Goal: Information Seeking & Learning: Learn about a topic

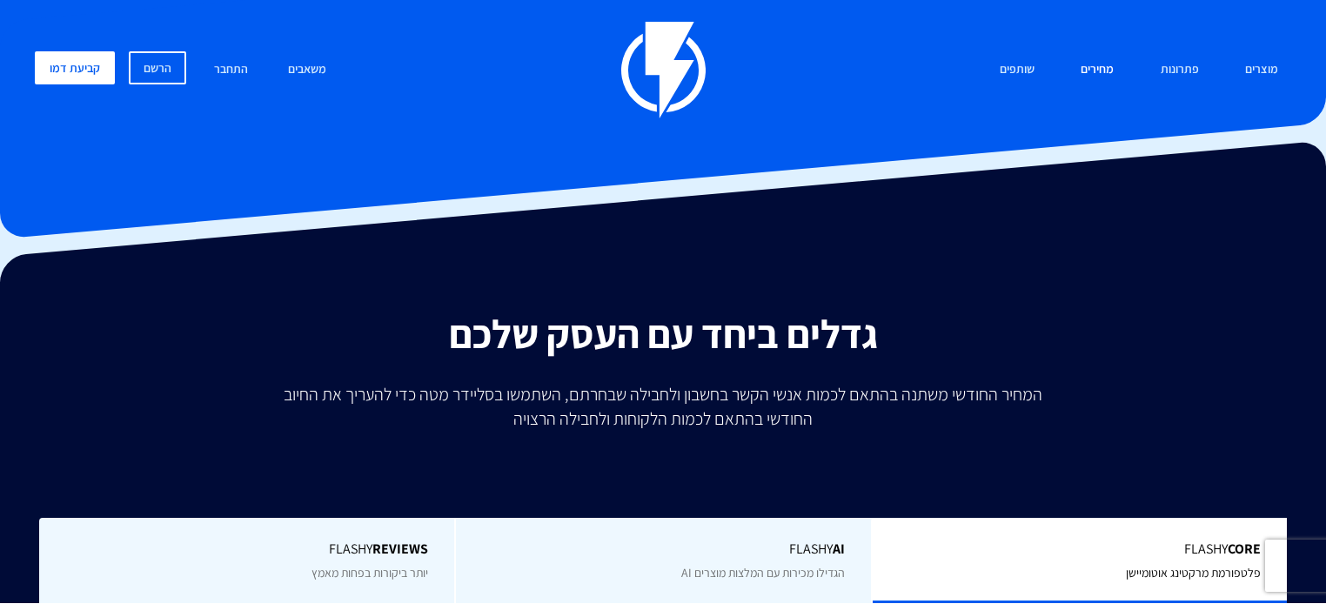
click at [1116, 66] on link "מחירים" at bounding box center [1096, 69] width 59 height 37
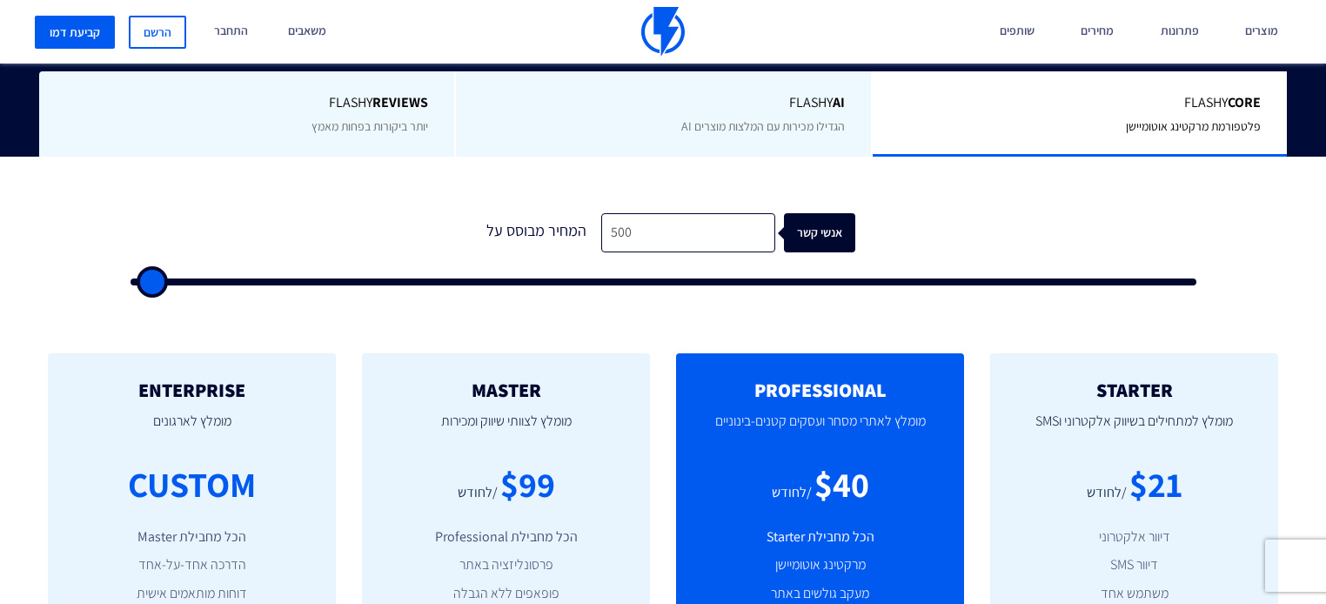
scroll to position [487, 0]
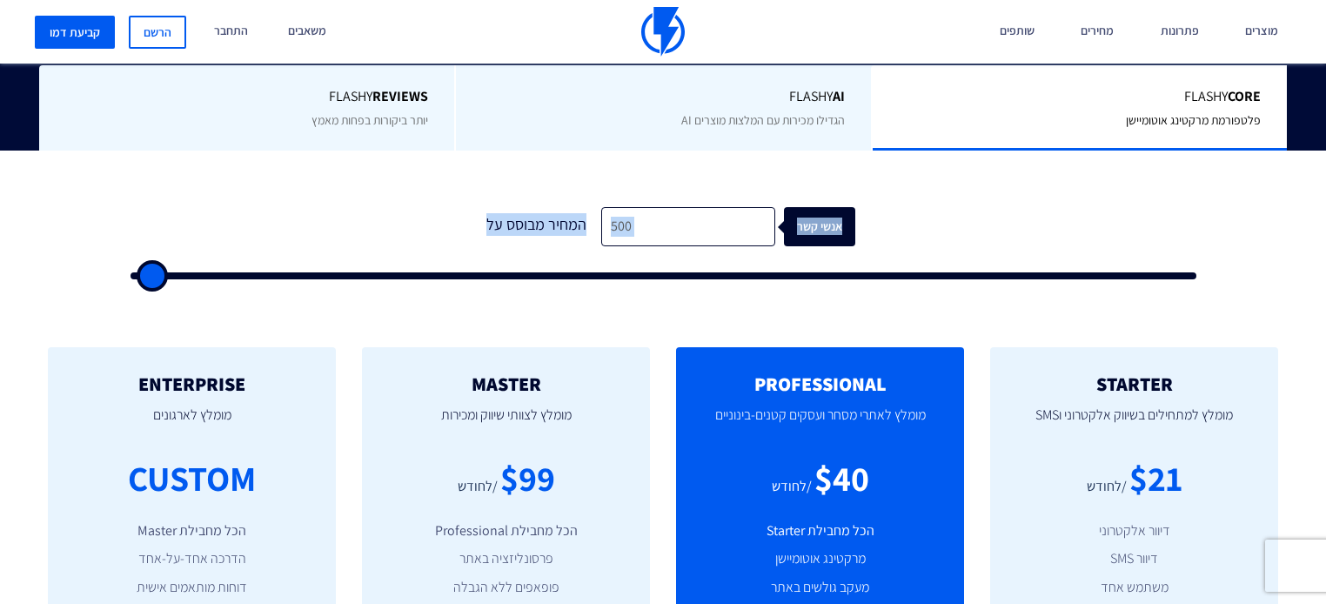
drag, startPoint x: 407, startPoint y: 169, endPoint x: 1027, endPoint y: 236, distance: 623.0
click at [1027, 236] on div "1 המחיר מבוסס על 500 אנשי קשר" at bounding box center [663, 238] width 1101 height 149
click at [965, 210] on form "1 המחיר מבוסס על 500 אנשי קשר" at bounding box center [663, 243] width 1066 height 72
click at [944, 207] on form "1 המחיר מבוסס על 500 אנשי קשר" at bounding box center [663, 243] width 1066 height 72
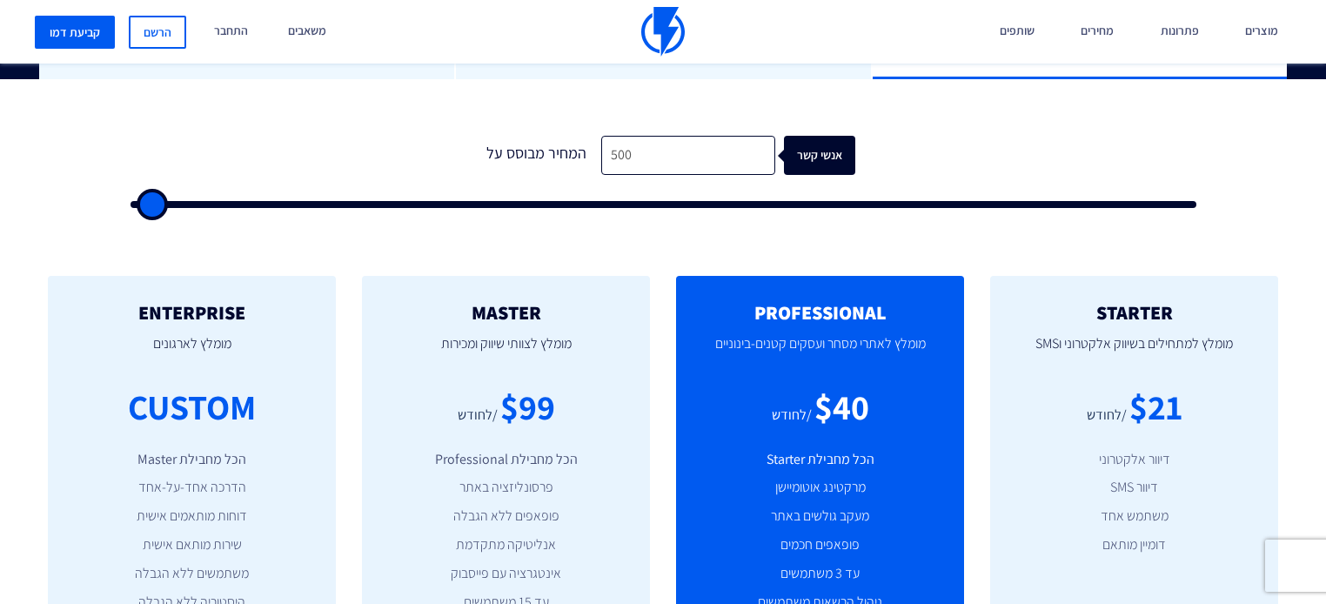
scroll to position [557, 0]
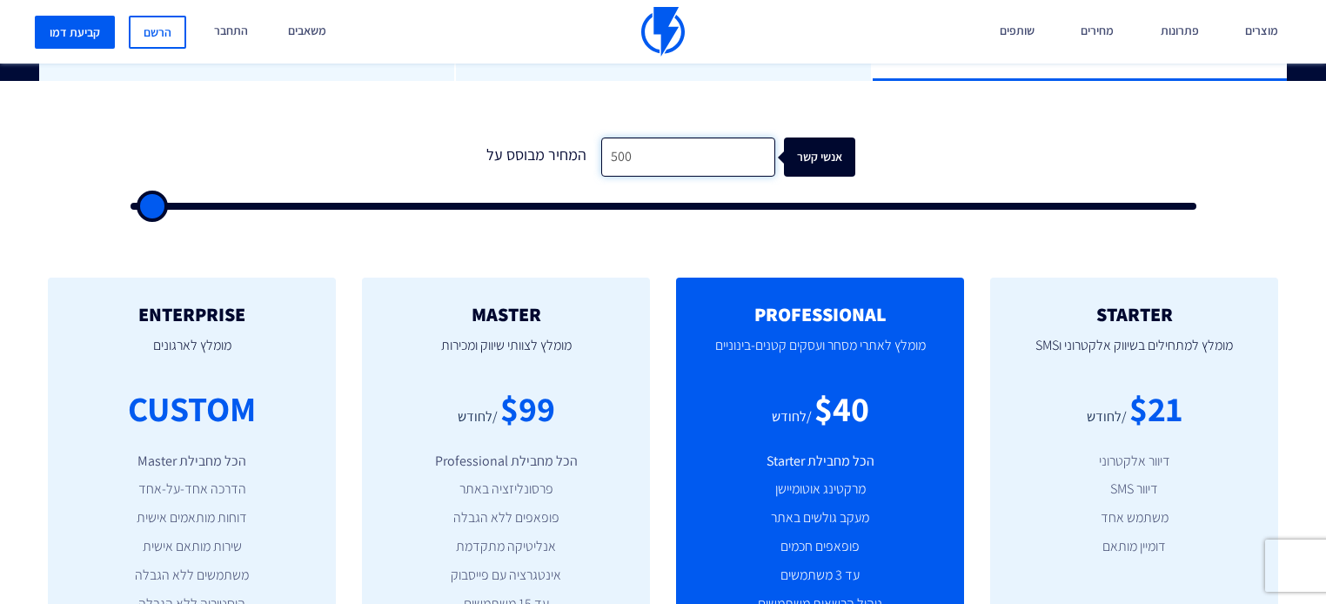
drag, startPoint x: 657, startPoint y: 114, endPoint x: 505, endPoint y: 122, distance: 152.4
click at [505, 137] on div "המחיר מבוסס על 500 אנשי קשר" at bounding box center [663, 156] width 385 height 39
type input "2"
type input "500"
type input "20"
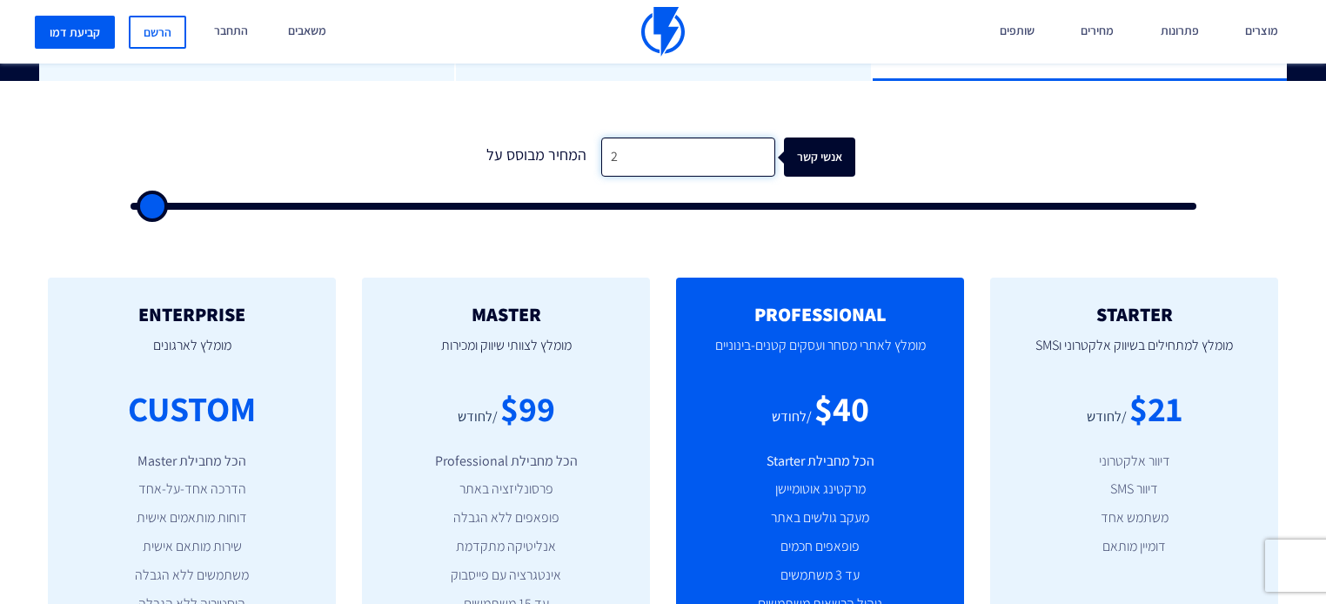
type input "500"
type input "200"
type input "500"
type input "2,000"
type input "2000"
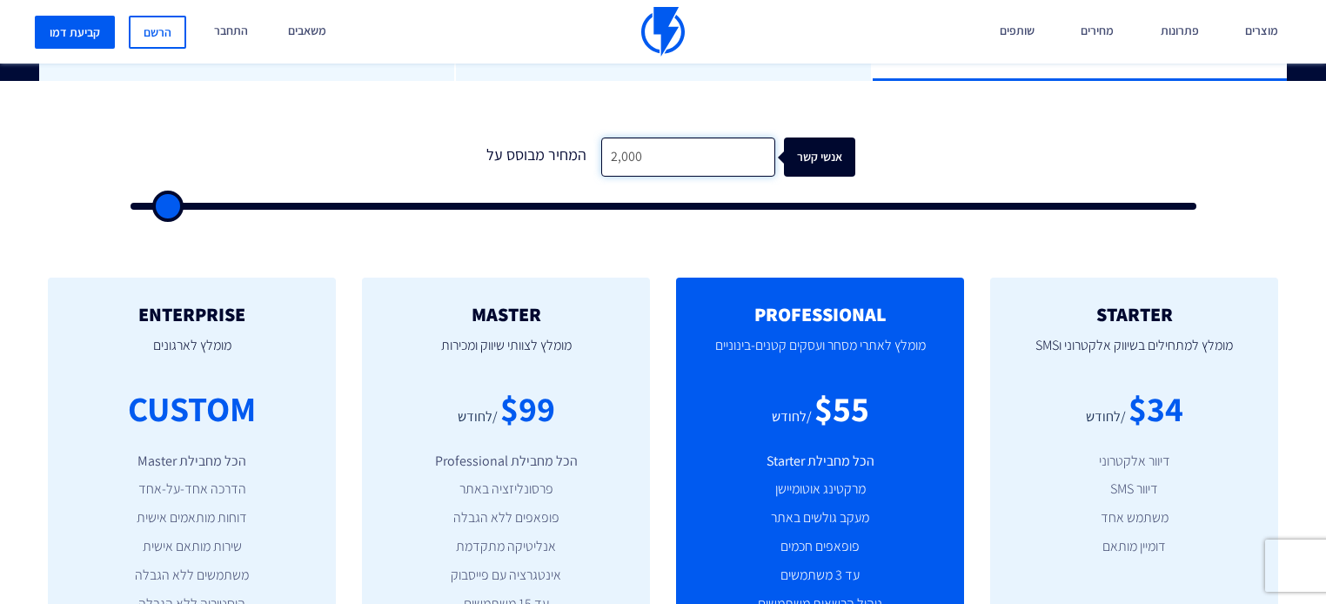
type input "2,000"
type input "2000"
type input "2,500"
type input "2500"
type input "3,000"
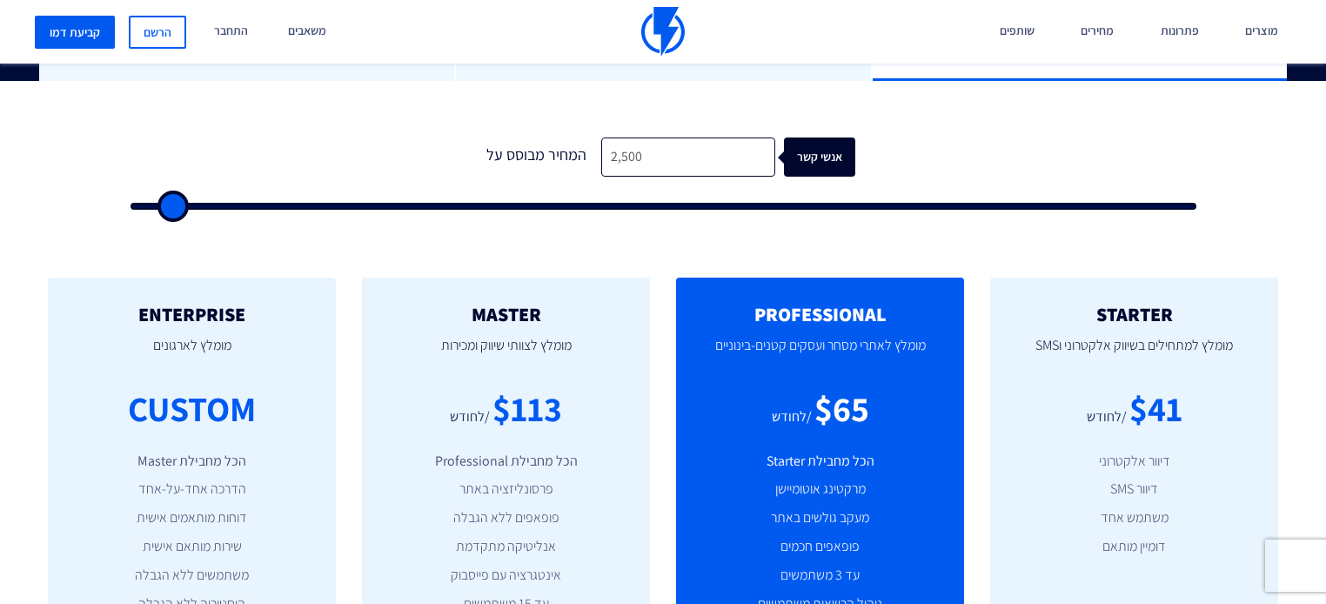
type input "3000"
type input "3,500"
type input "3500"
type input "4,000"
type input "4000"
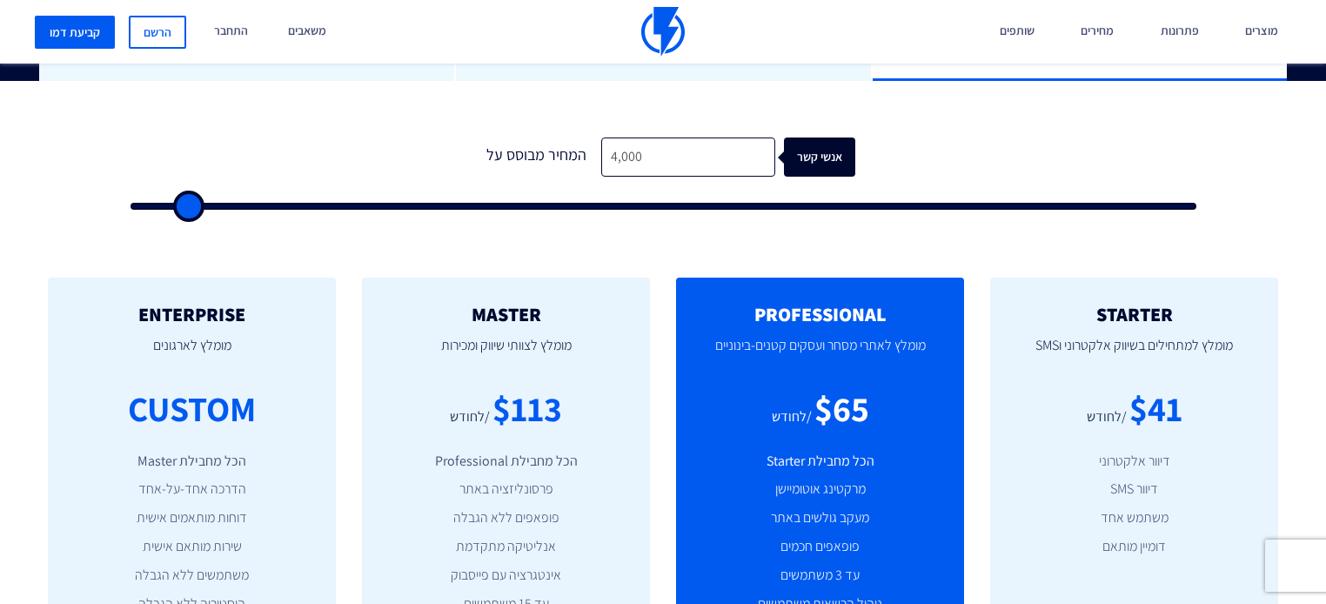
type input "4,500"
type input "4500"
type input "5,000"
type input "5000"
type input "5,500"
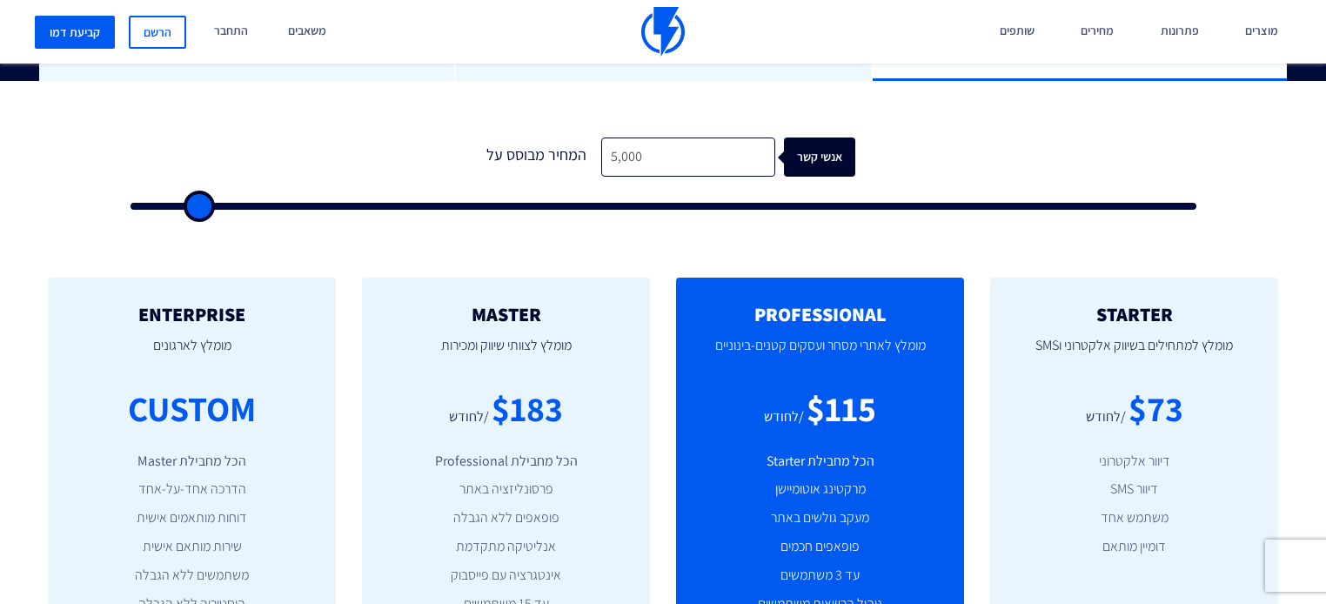
type input "5500"
type input "6,000"
type input "6000"
type input "6,500"
type input "6500"
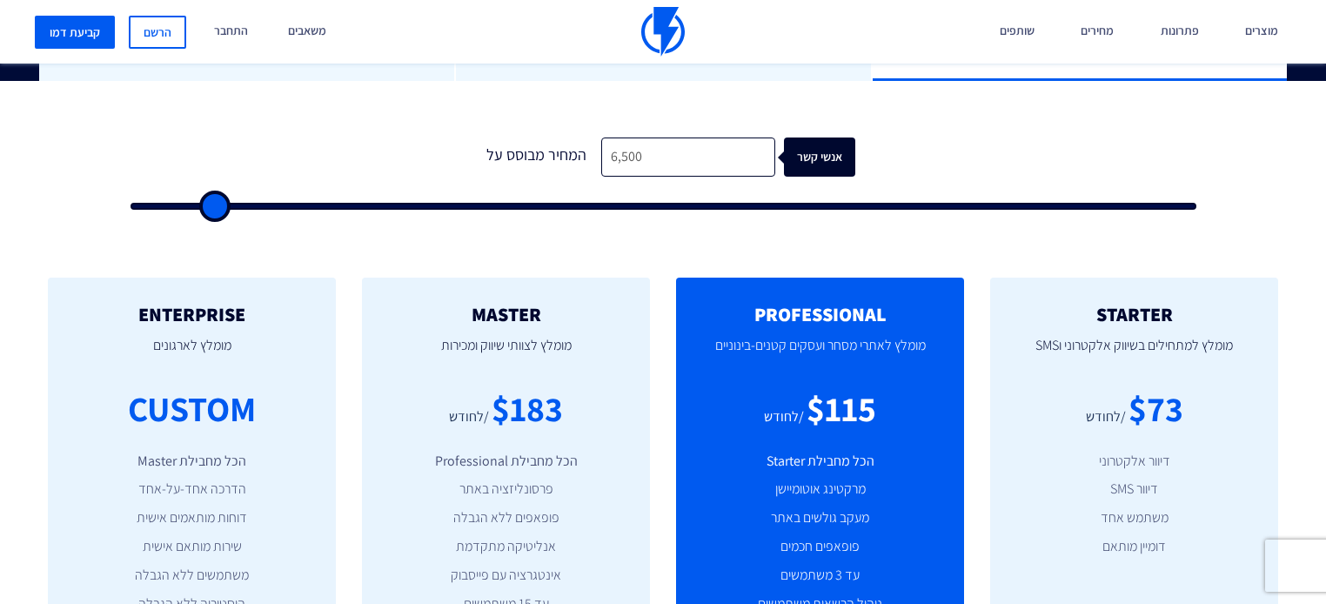
type input "7,000"
type input "7000"
type input "7,500"
type input "7500"
type input "8,000"
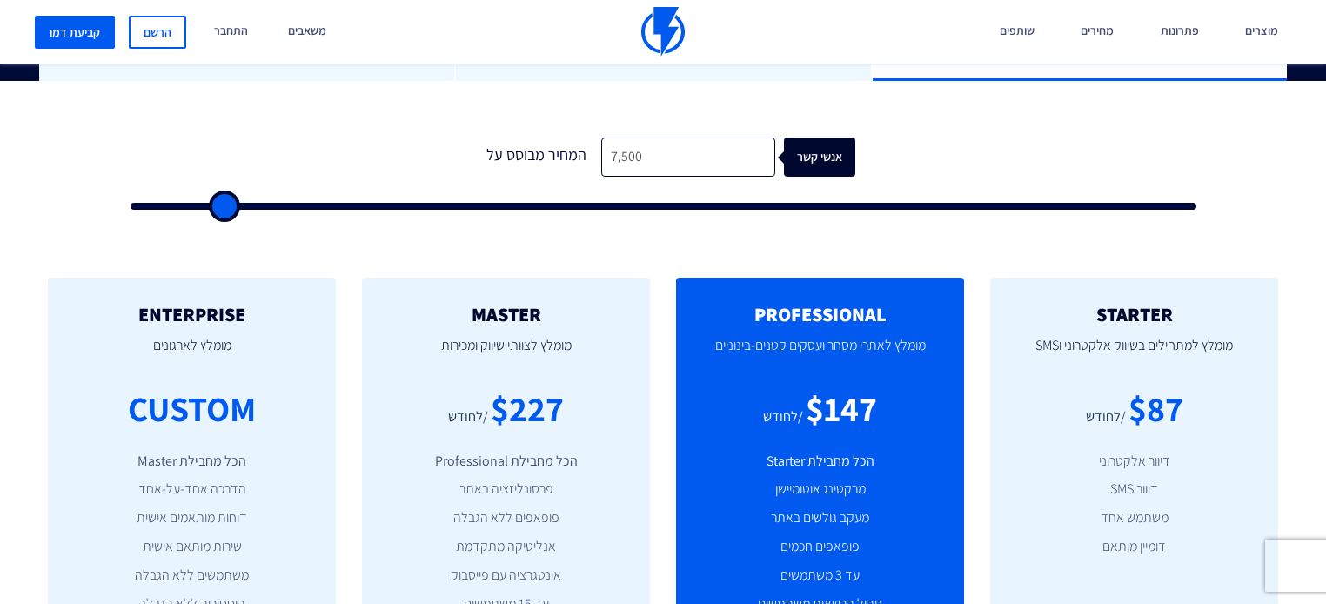
type input "8000"
type input "8,500"
type input "8500"
type input "9,000"
type input "9000"
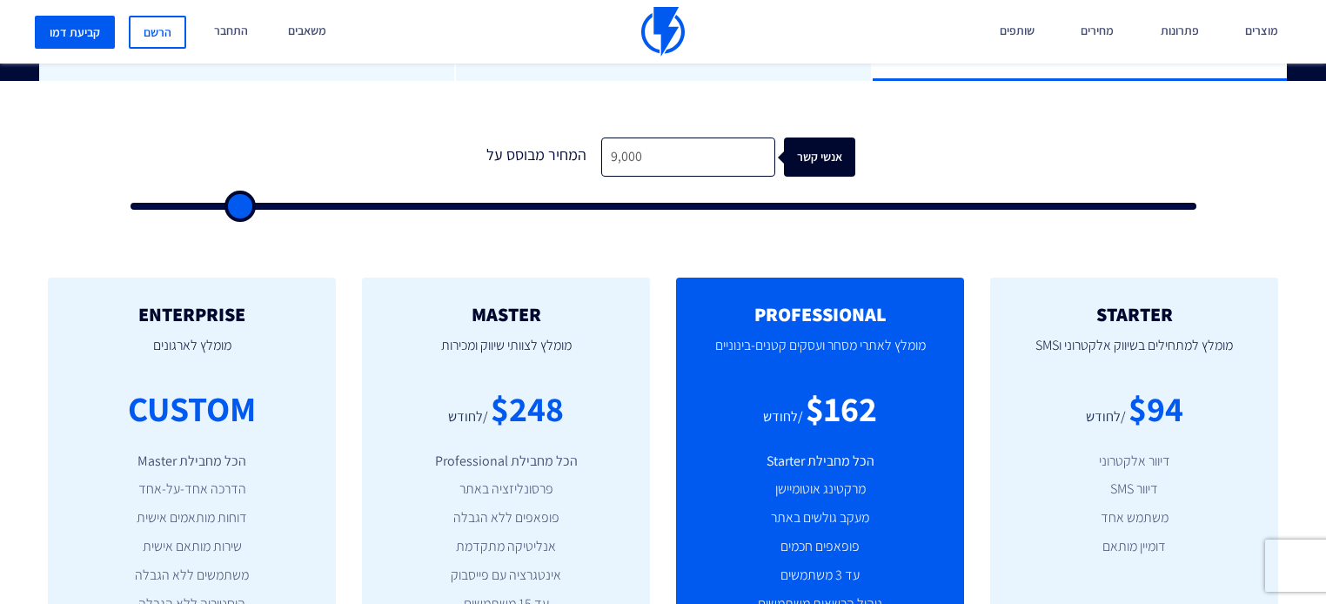
type input "9,500"
type input "9500"
type input "10,000"
type input "10000"
type input "10,500"
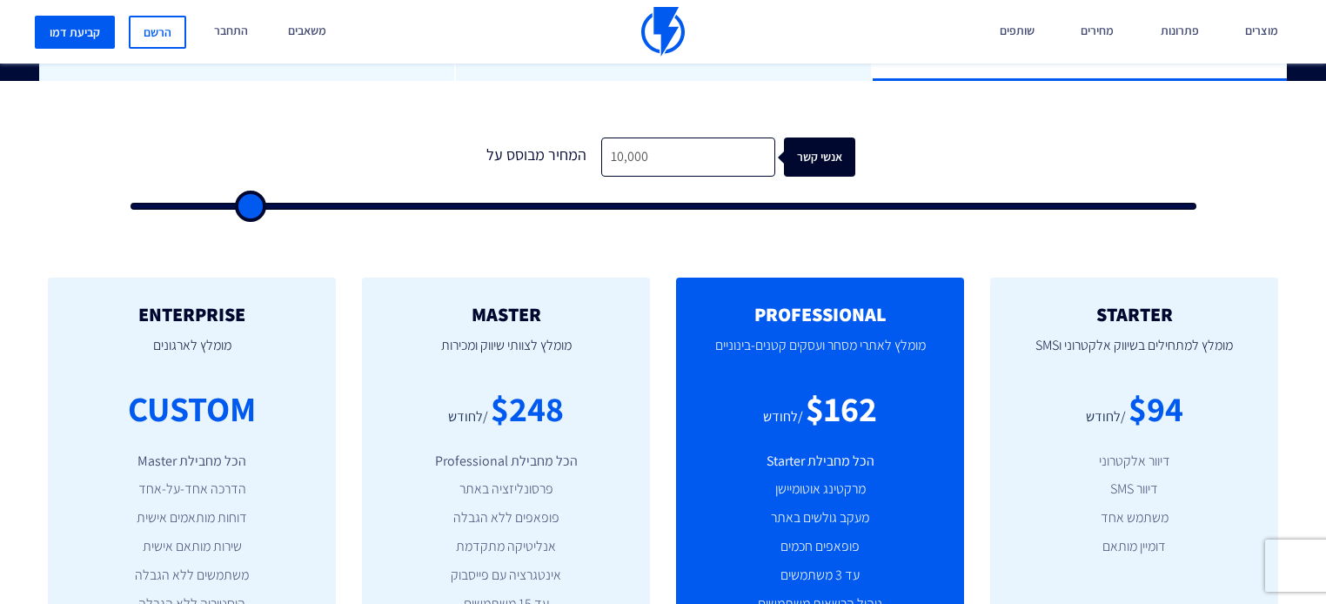
type input "10500"
type input "11,000"
type input "11000"
type input "11,500"
type input "11500"
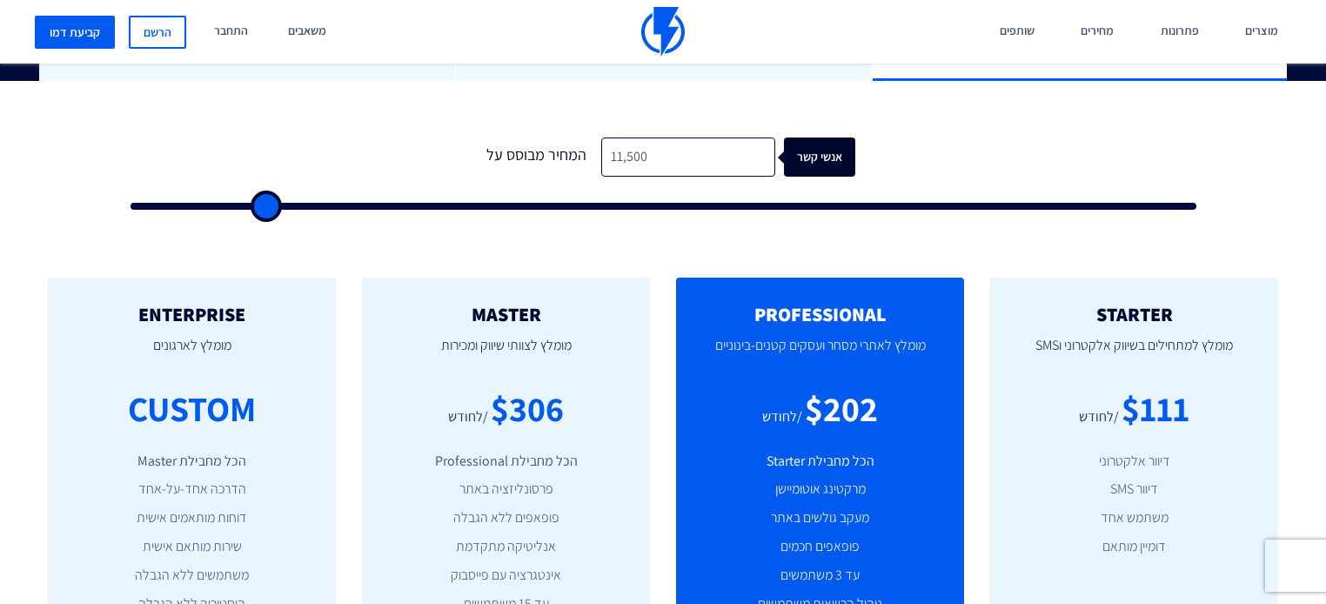
type input "12,000"
type input "12000"
type input "12,500"
type input "12500"
type input "13,000"
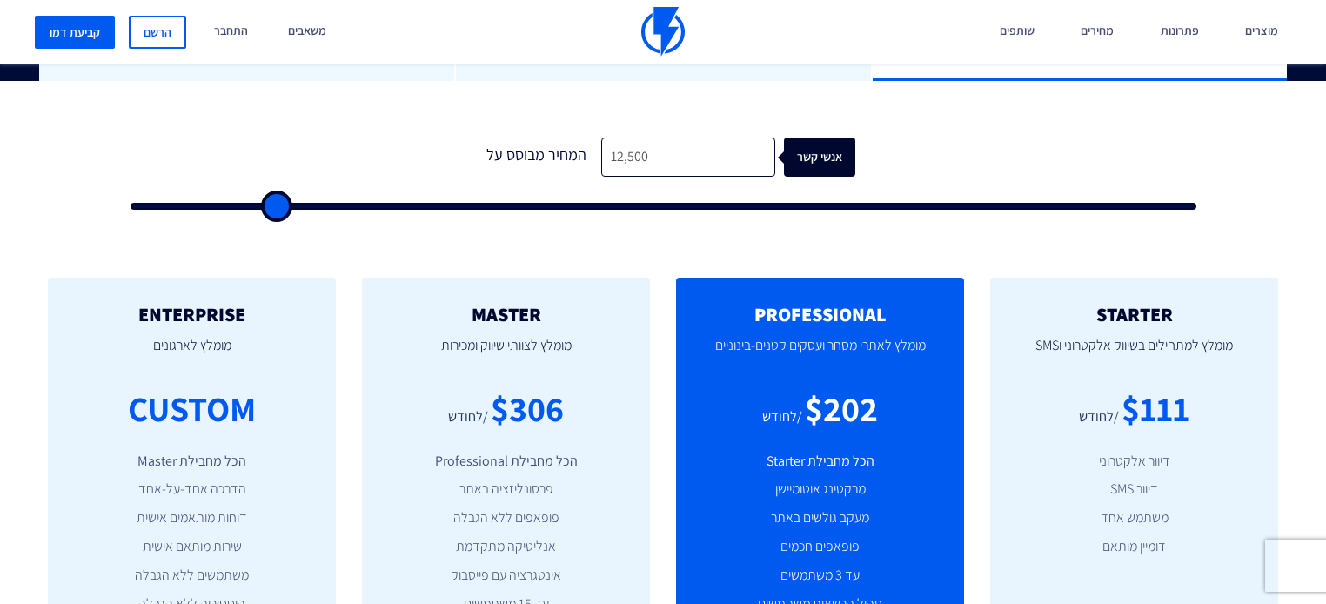
type input "13000"
type input "14,000"
type input "14000"
type input "14,500"
type input "14500"
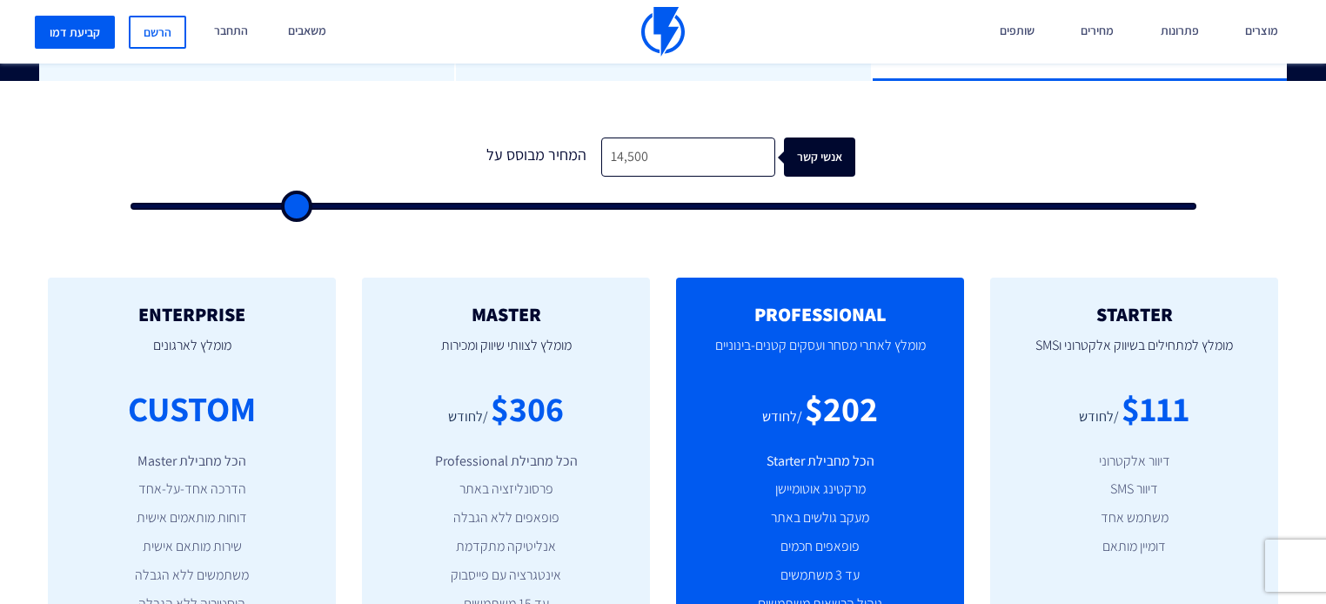
type input "15,000"
type input "15000"
type input "16,000"
type input "16000"
type input "19,000"
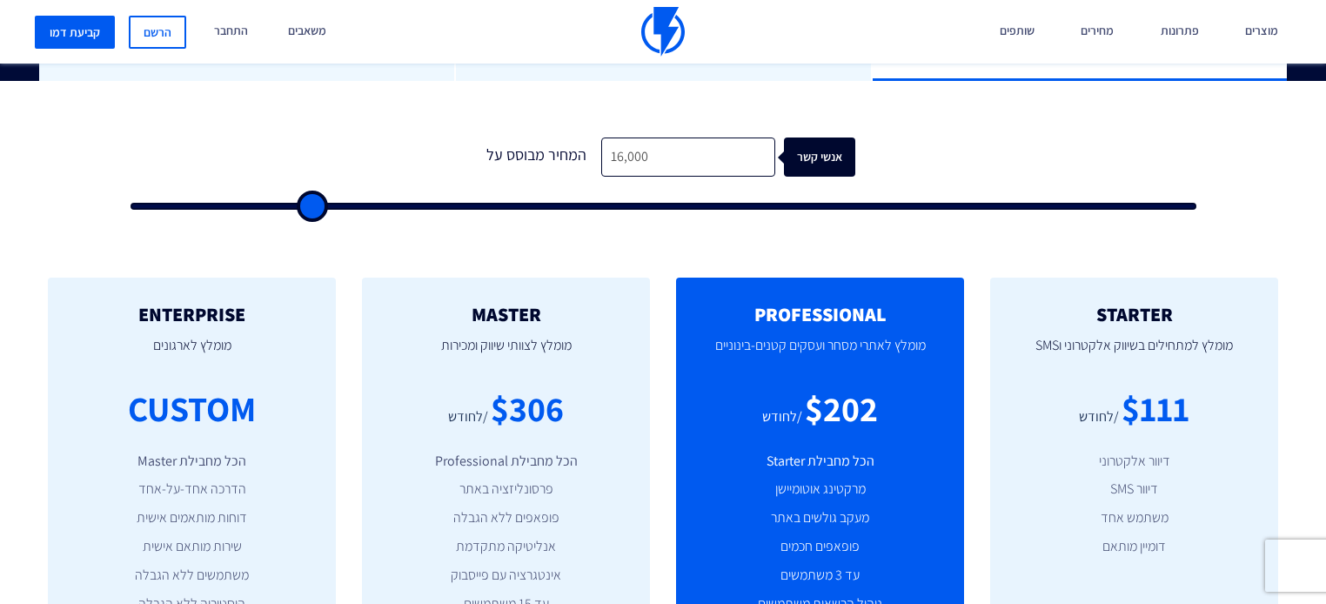
type input "19000"
type input "19,500"
type input "19500"
type input "20,500"
type input "20500"
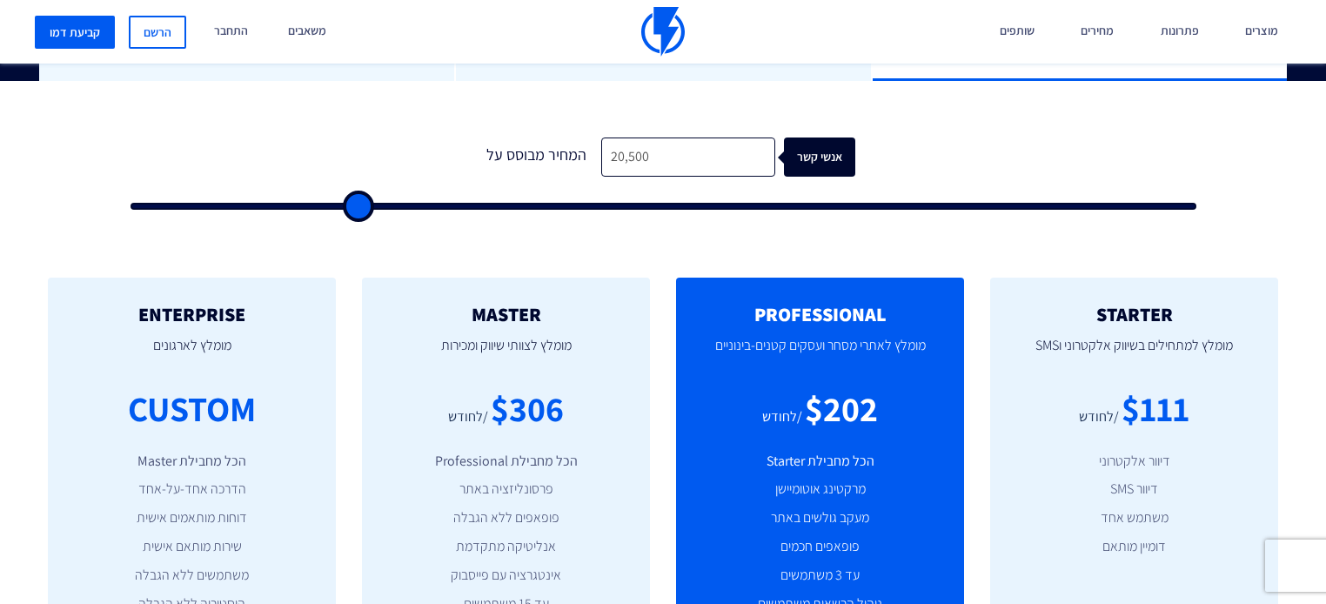
type input "21,000"
type input "21000"
type input "22,500"
type input "22500"
type input "23,500"
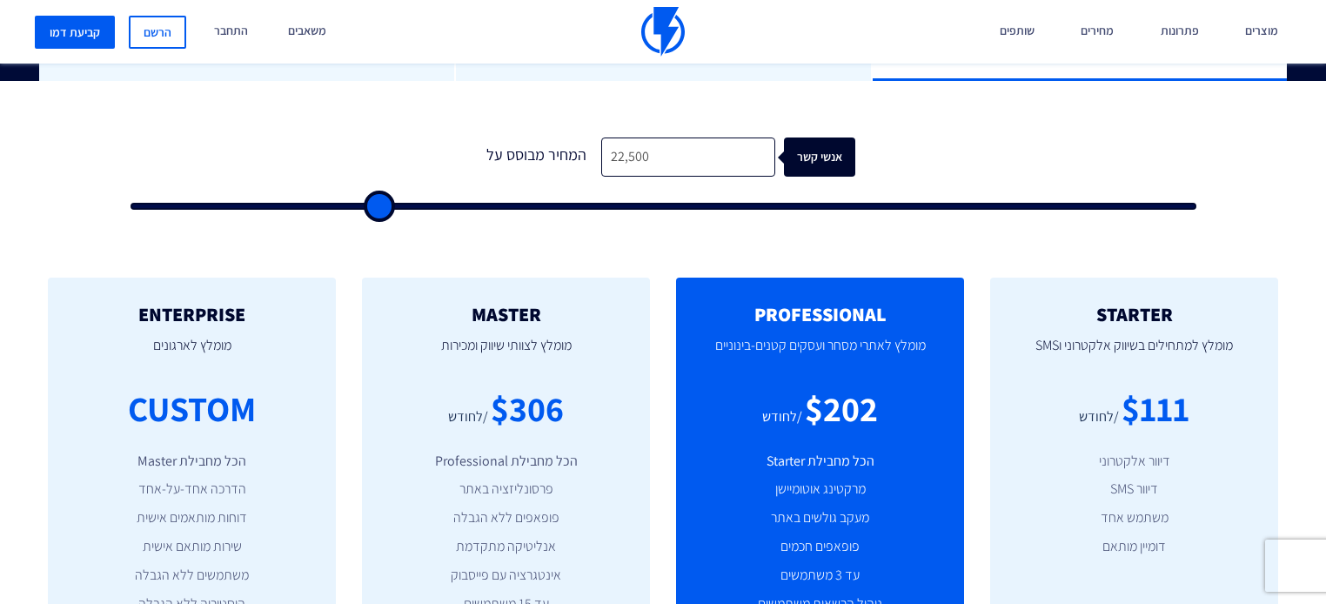
type input "23500"
type input "25,500"
type input "25500"
type input "27,000"
type input "27000"
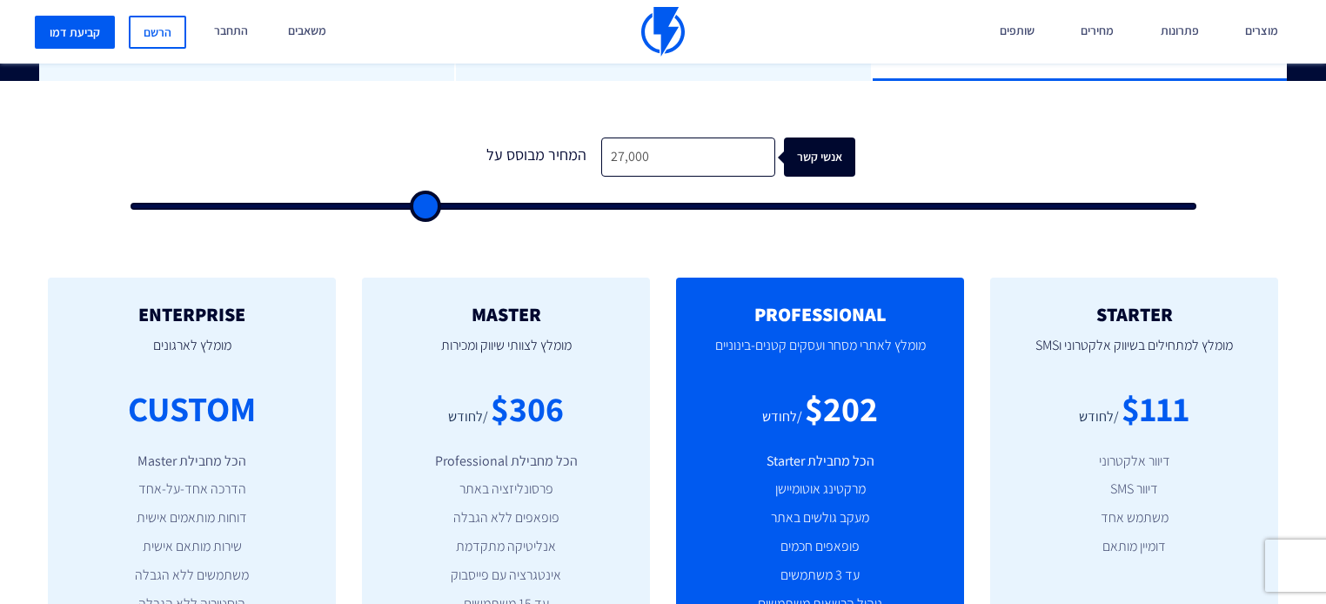
type input "27,500"
type input "27500"
type input "29,000"
type input "29000"
type input "30,500"
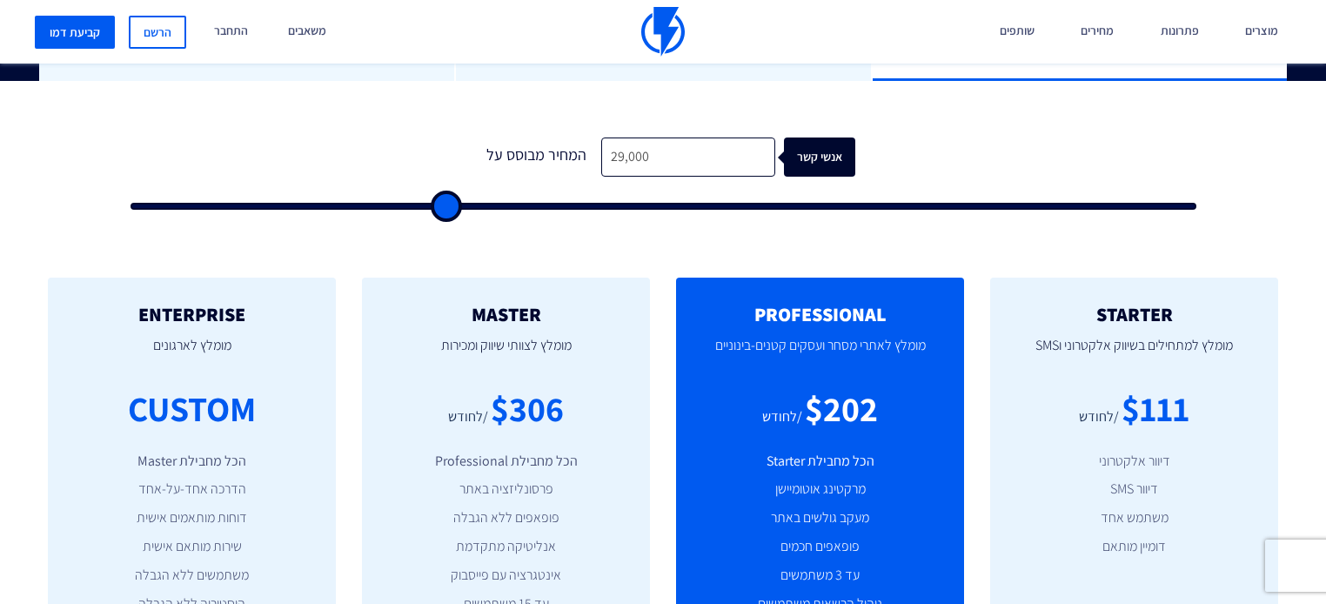
type input "30500"
type input "31,000"
type input "31000"
type input "32,500"
type input "32500"
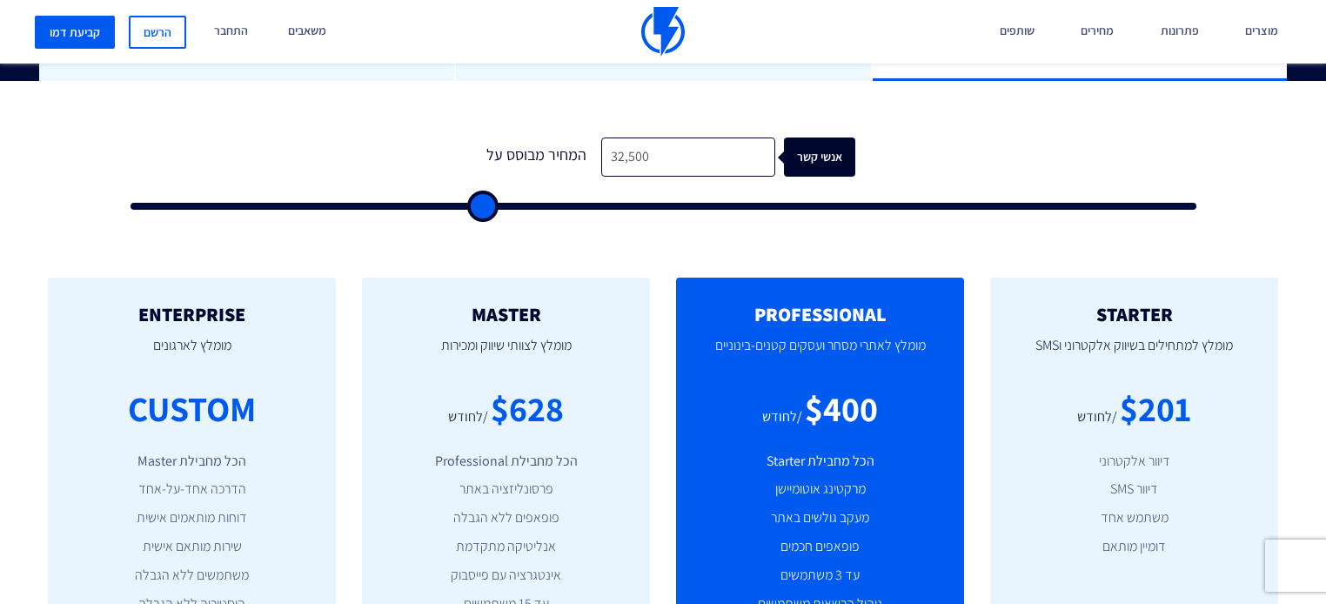
type input "33,500"
type input "33500"
type input "34,000"
type input "34000"
type input "35,500"
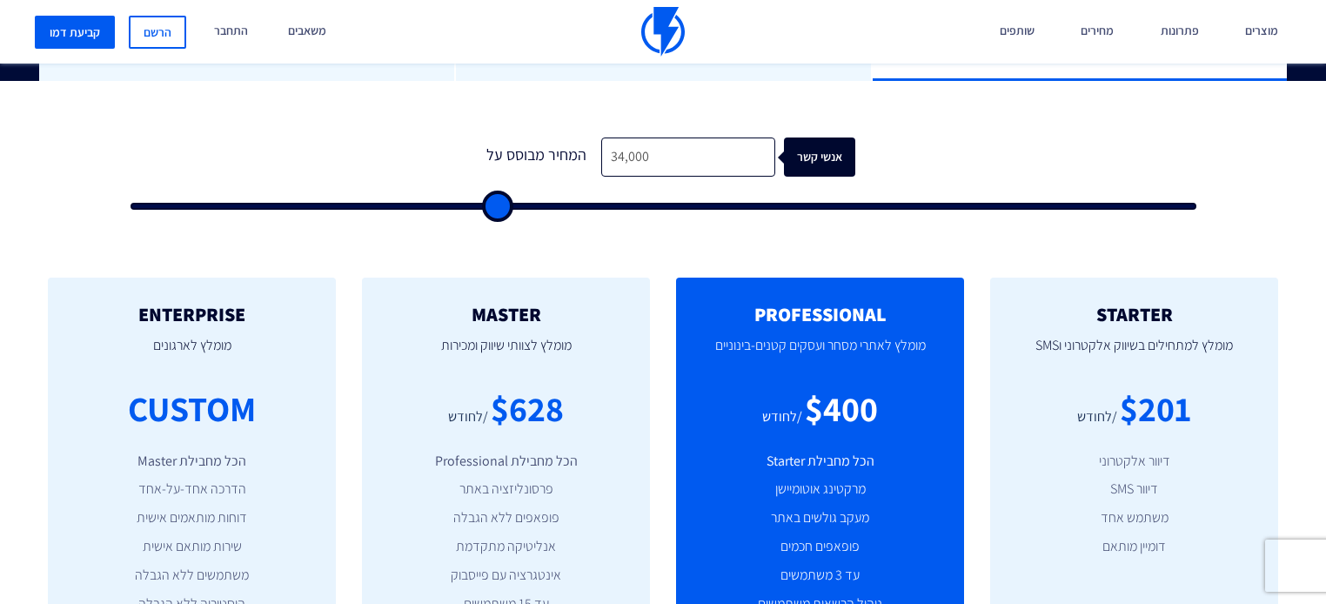
type input "35500"
type input "37,000"
type input "37000"
type input "38,500"
type input "38500"
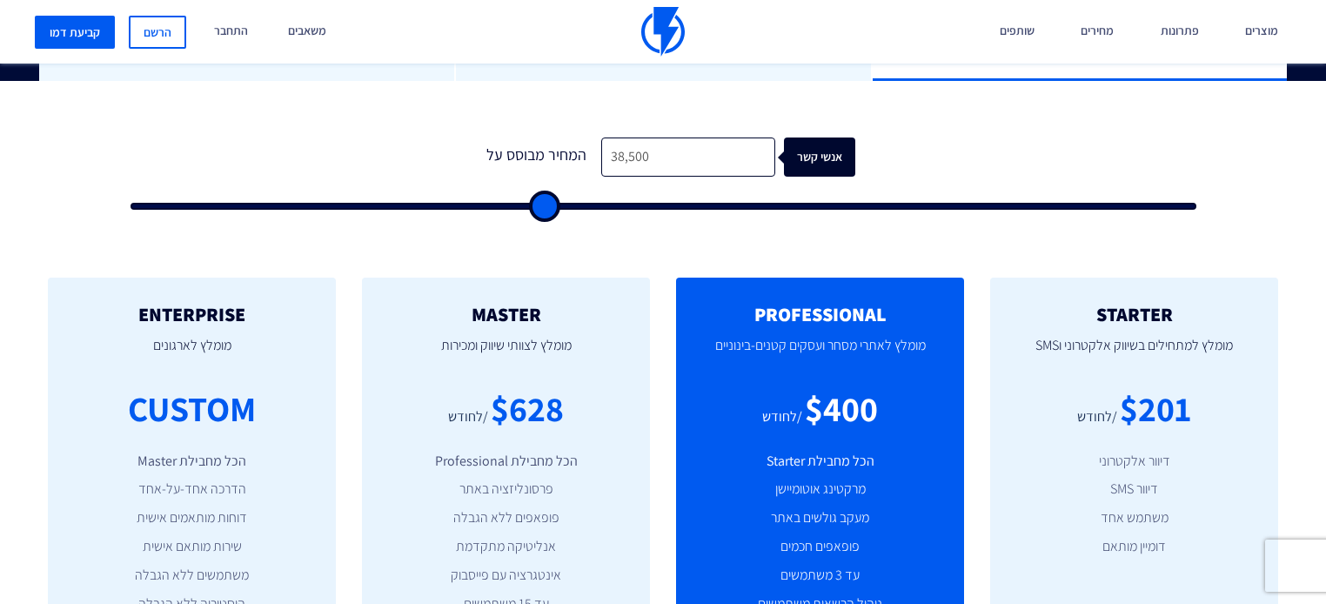
type input "40,000"
type input "40000"
type input "41,500"
type input "41500"
type input "44,500"
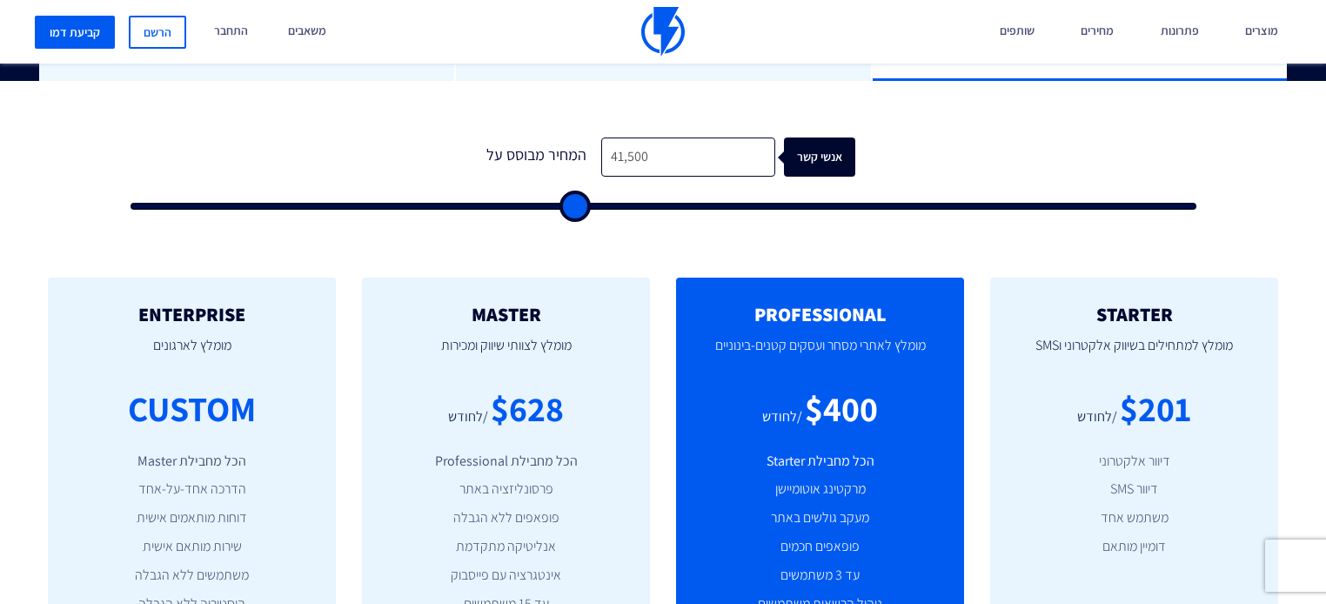
type input "44500"
type input "47,000"
type input "47000"
type input "49,000"
type input "49000"
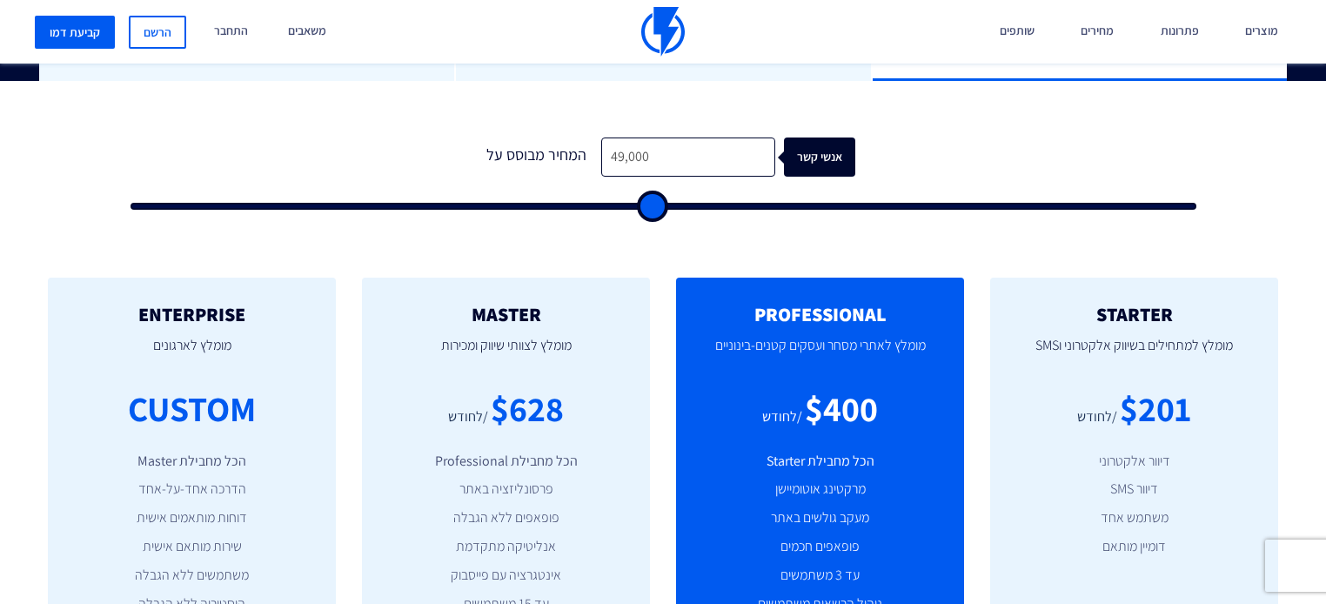
type input "51,500"
type input "51500"
type input "54,500"
type input "54500"
type input "57,000"
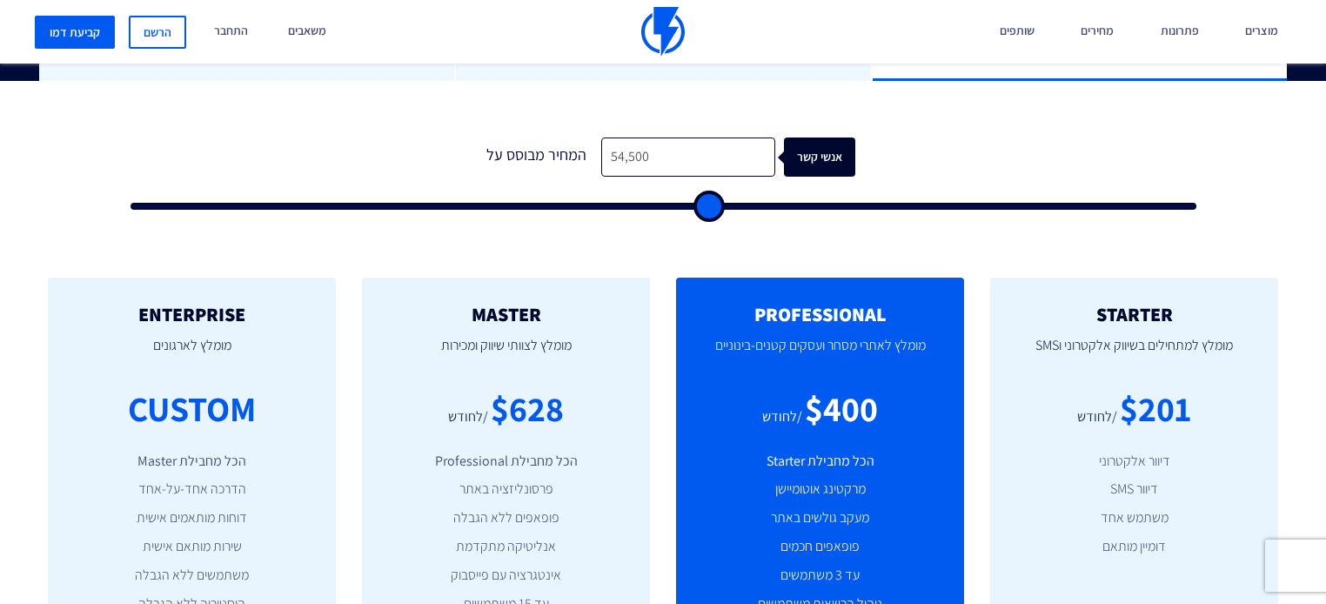
type input "57000"
type input "60,000"
type input "60000"
type input "62,000"
type input "62000"
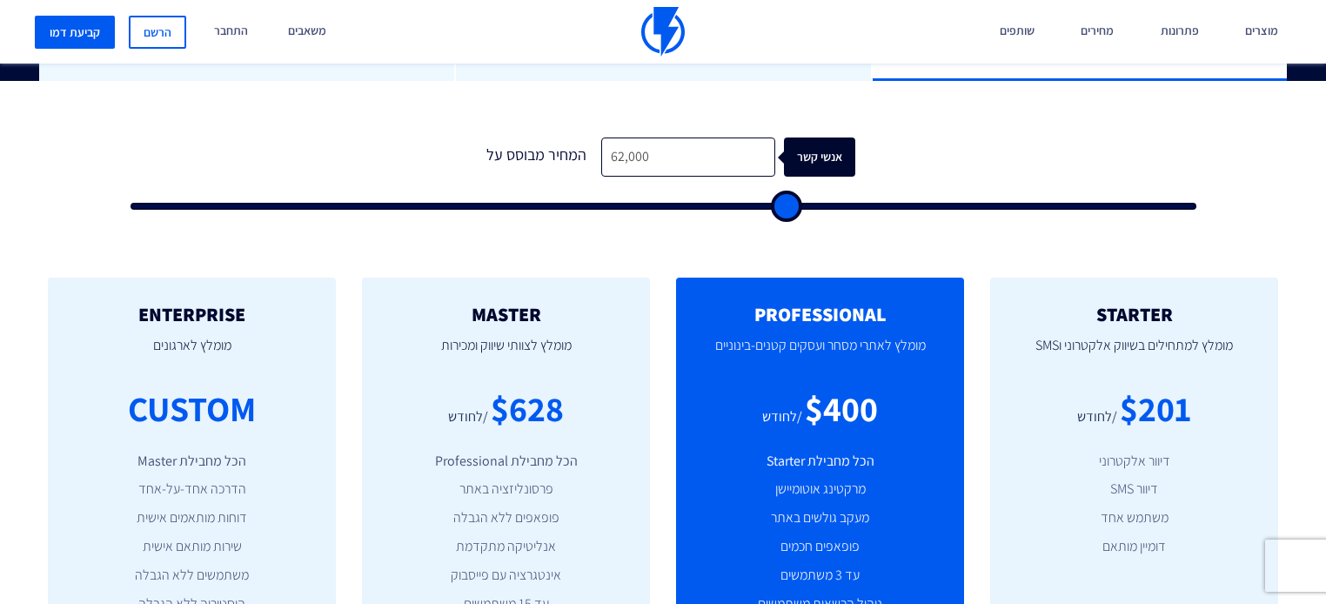
type input "64,000"
type input "64000"
type input "67,000"
type input "67000"
type input "69,500"
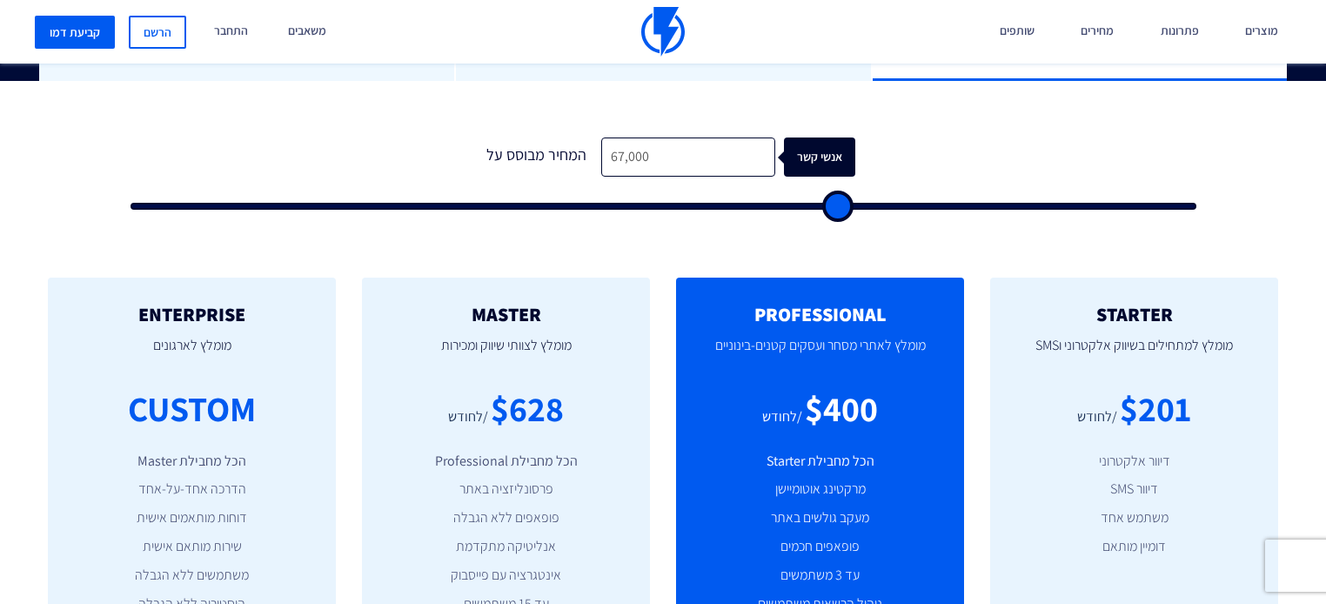
type input "69500"
type input "72,000"
type input "72000"
type input "75,000"
type input "75000"
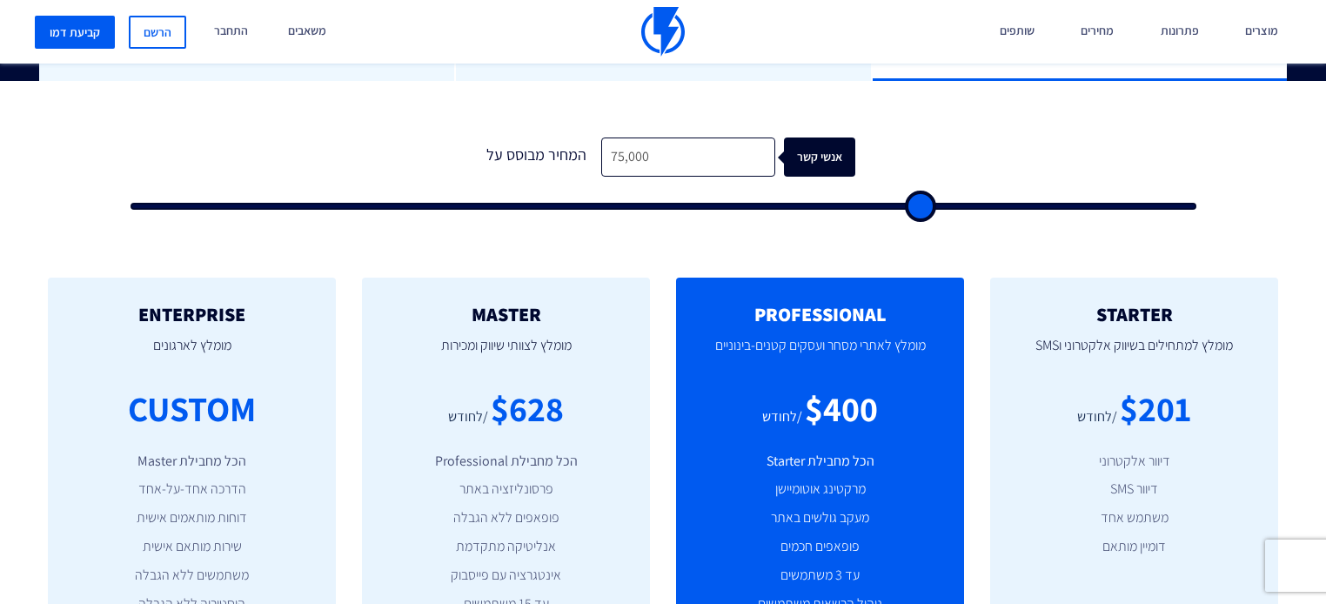
type input "78,000"
type input "78000"
type input "81,500"
type input "81500"
type input "85,000"
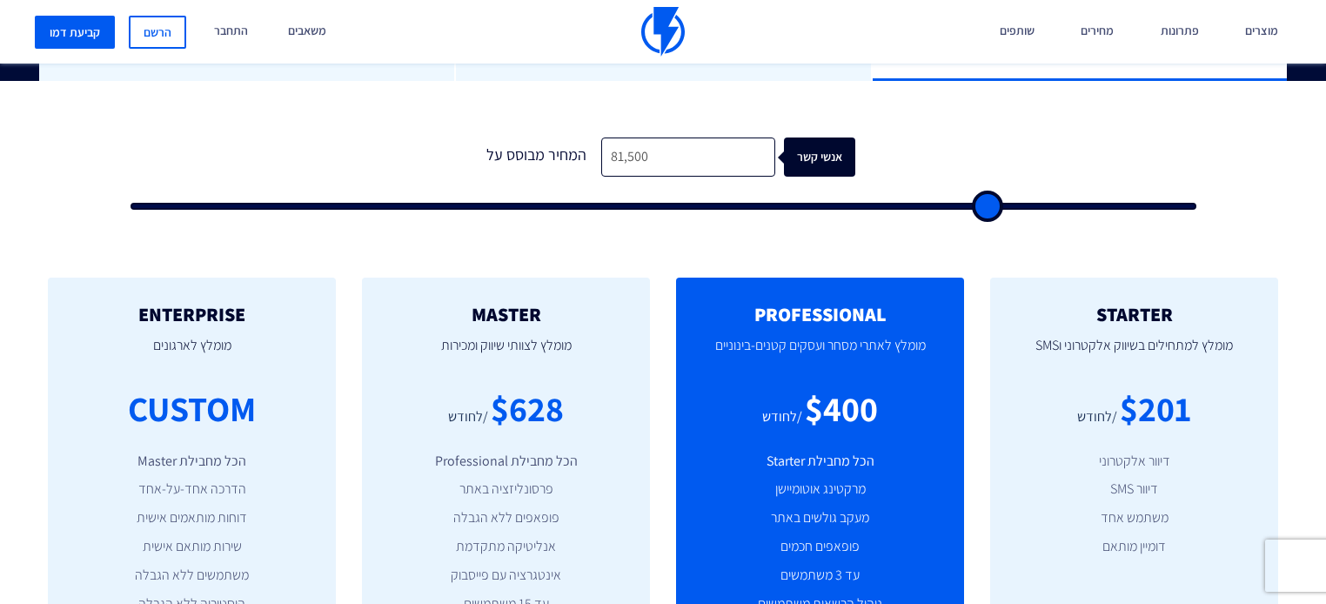
type input "85000"
type input "89,000"
type input "89000"
type input "93,000"
type input "93000"
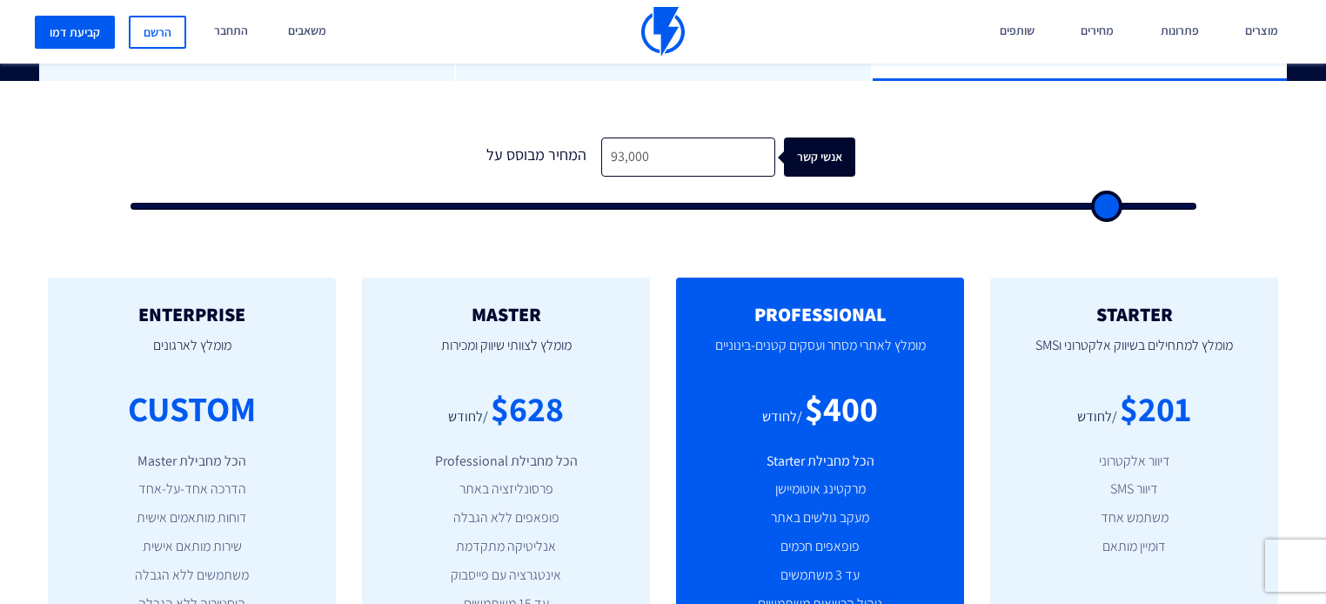
type input "98,000"
type input "98000"
type input "100,000"
type input "100000"
type input "97,500"
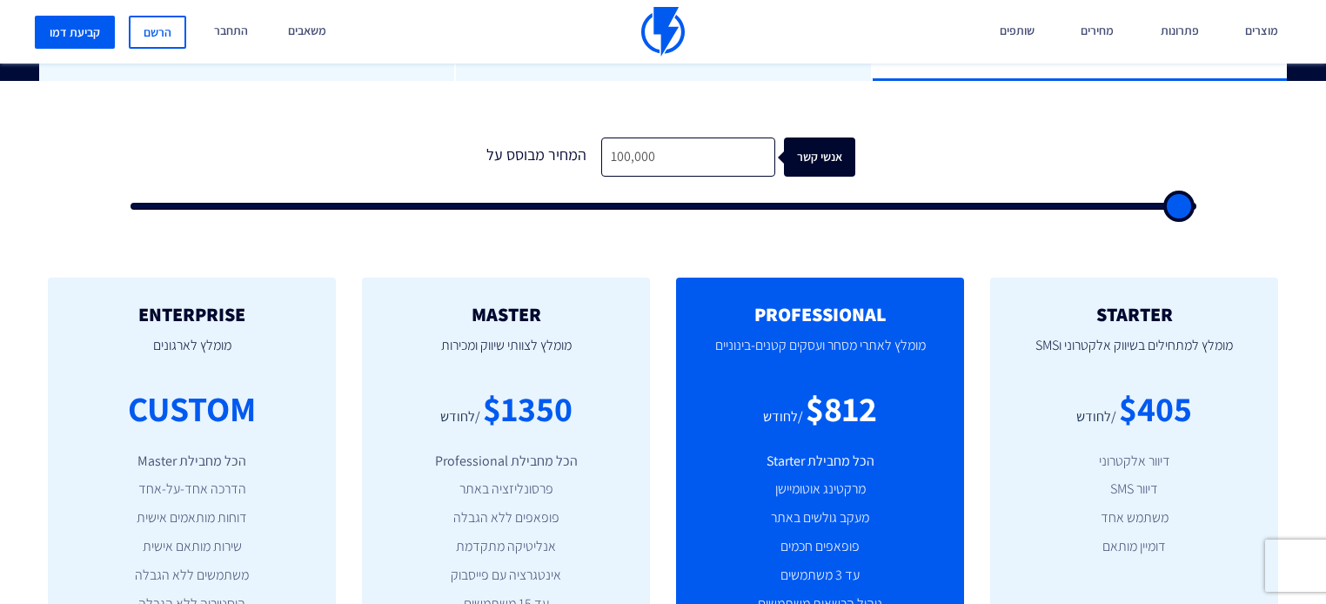
type input "97500"
type input "94,000"
type input "94000"
type input "91,000"
type input "91000"
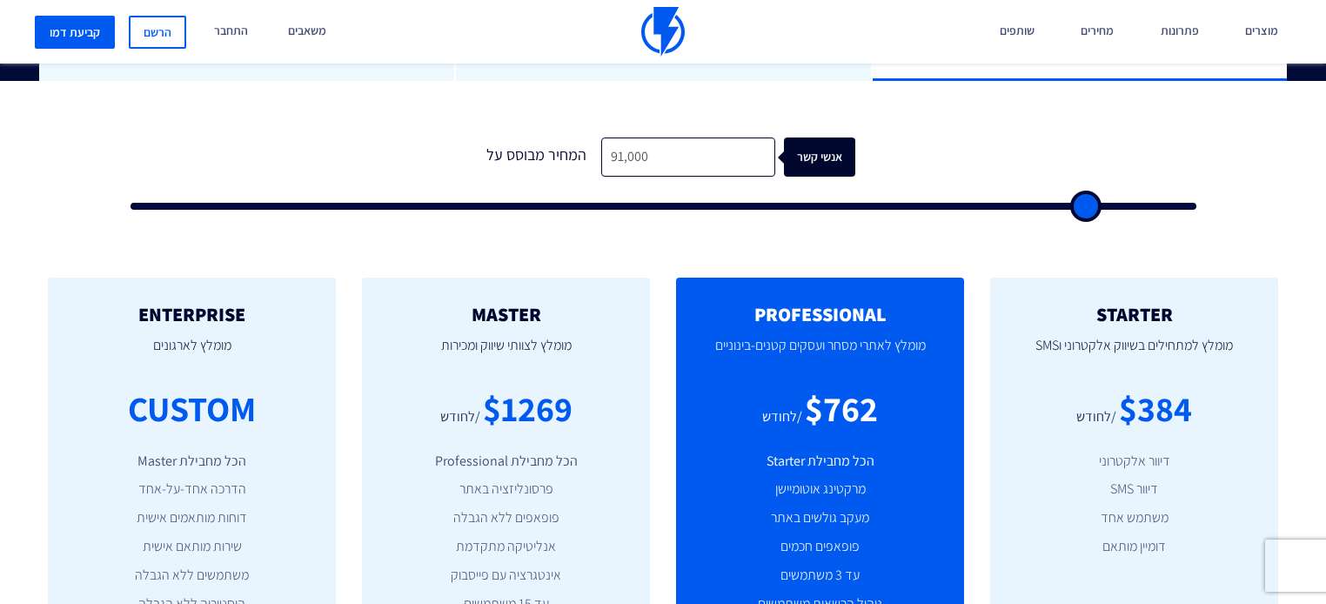
type input "83,500"
type input "83500"
type input "79,500"
type input "79500"
type input "75,500"
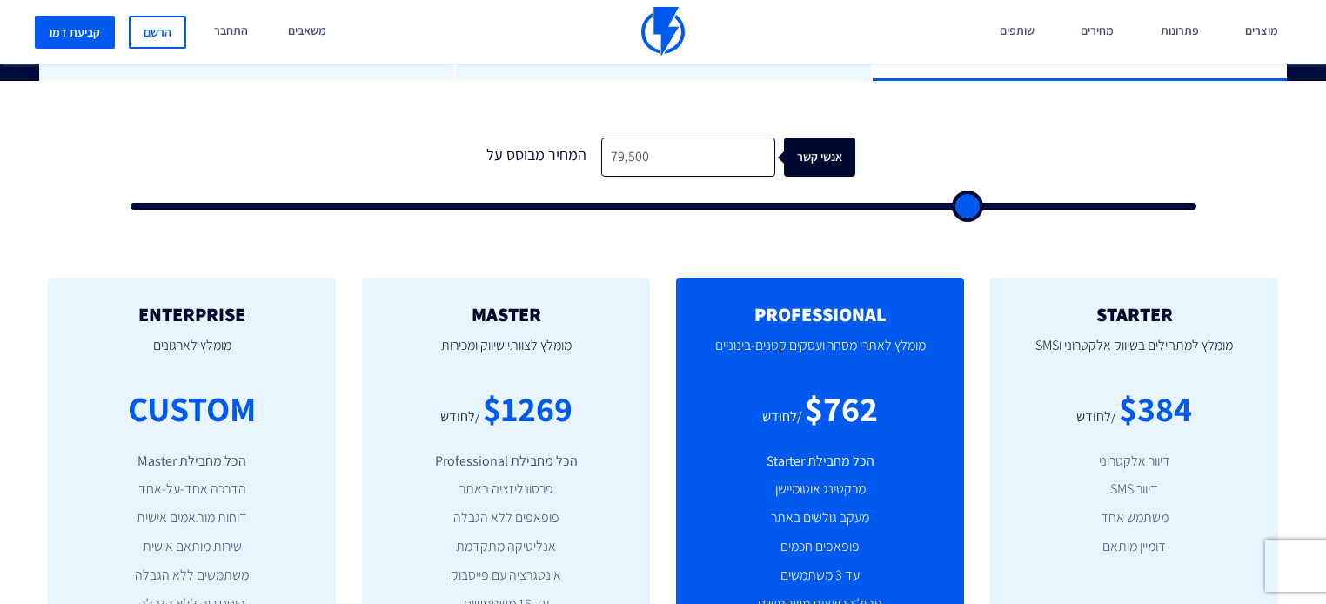
type input "75500"
type input "71,500"
type input "71500"
type input "66,000"
type input "66000"
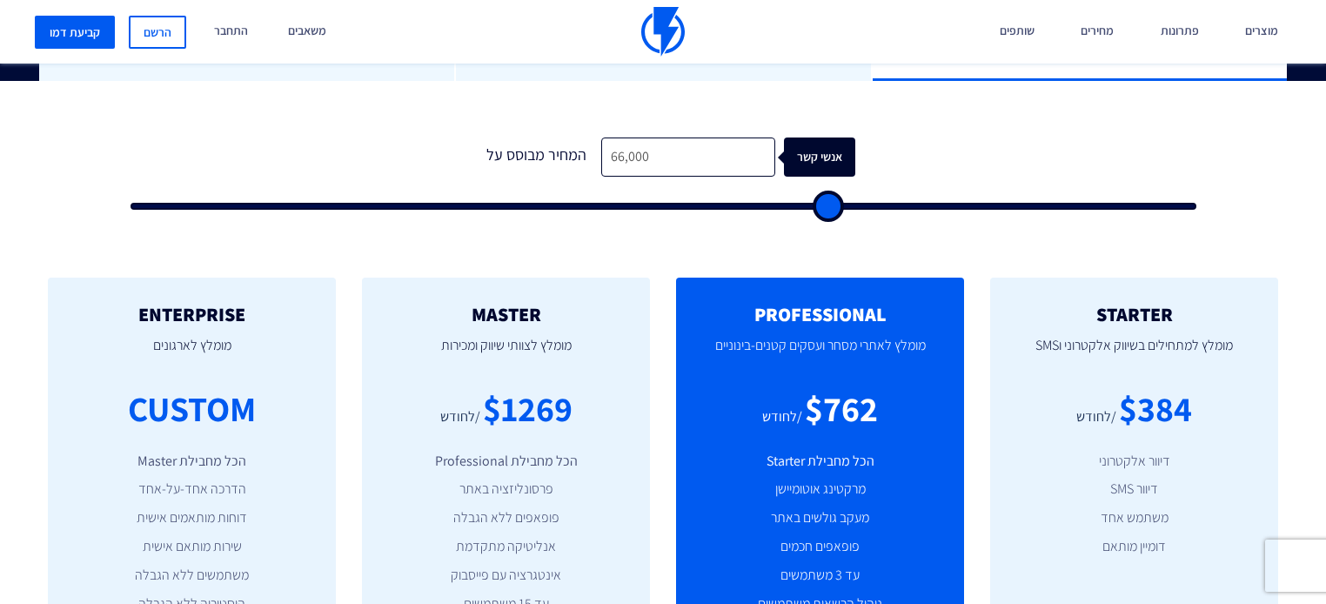
type input "61,000"
type input "61000"
type input "56,000"
type input "56000"
type input "49,500"
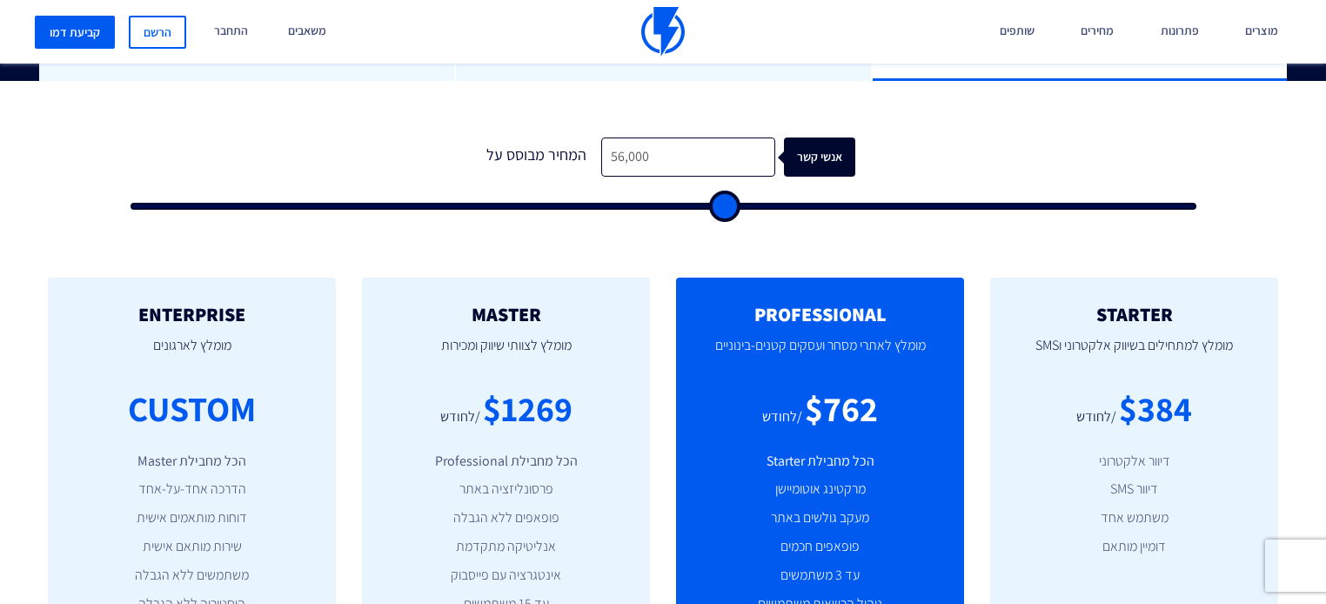
type input "49500"
type input "43,500"
type input "43500"
type input "36,500"
type input "36500"
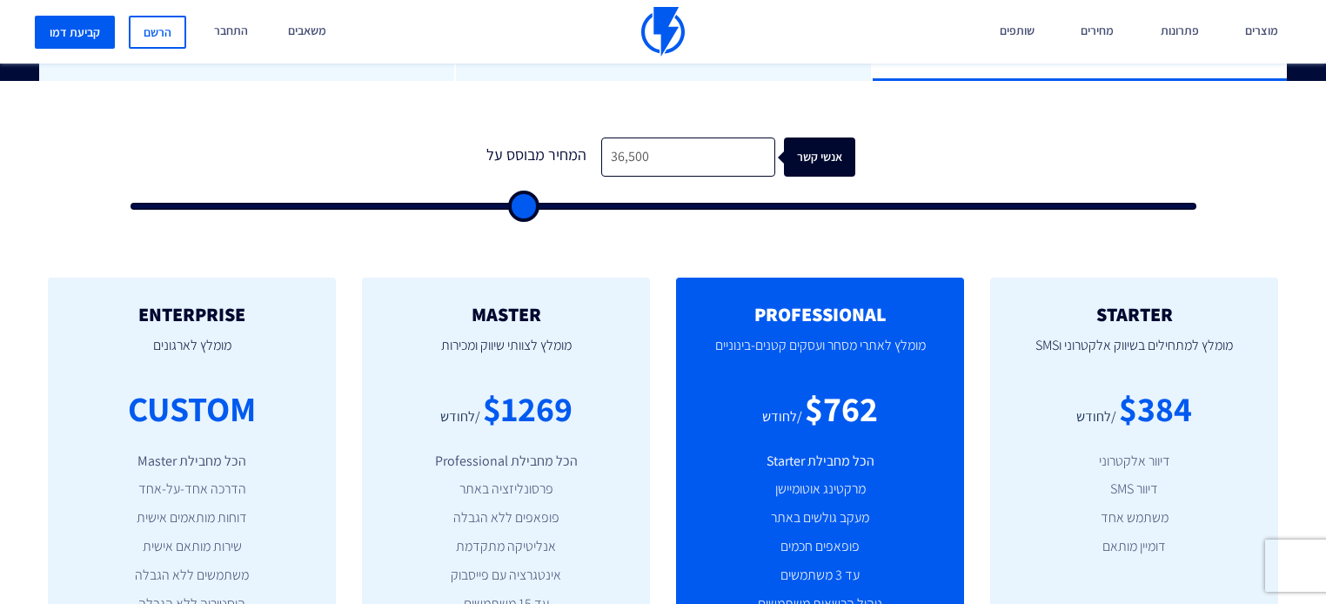
type input "30,500"
type input "30500"
type input "23,500"
type input "23500"
type input "17,500"
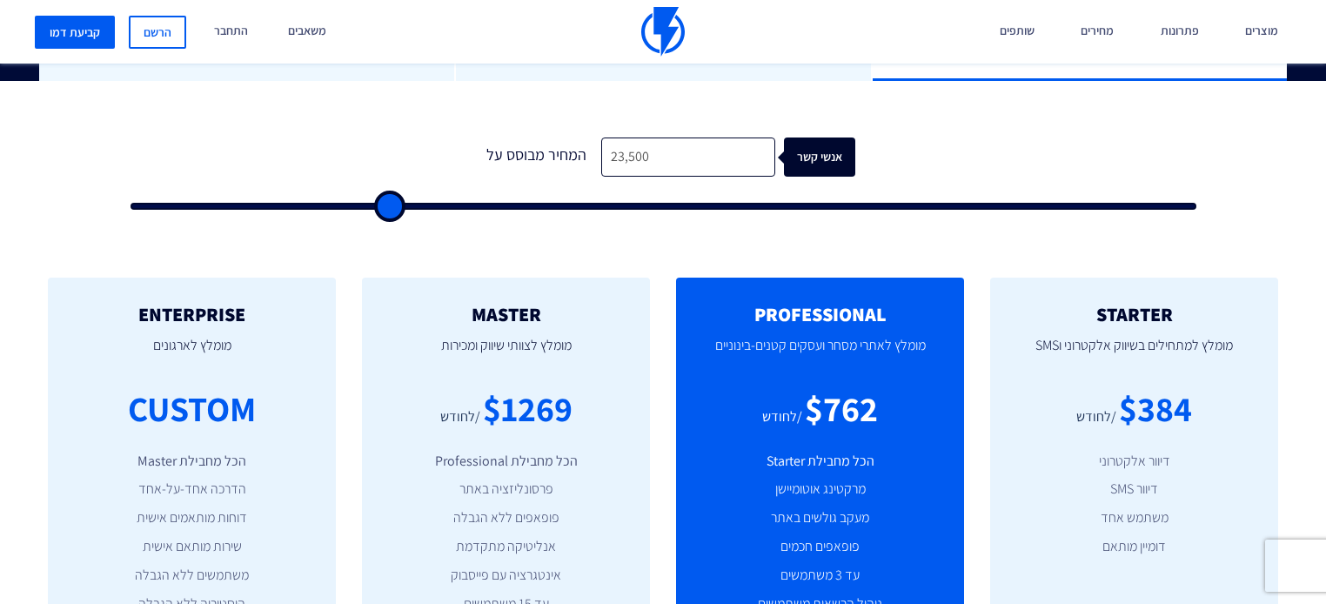
type input "17500"
type input "10,500"
type input "10500"
type input "3,500"
type input "3500"
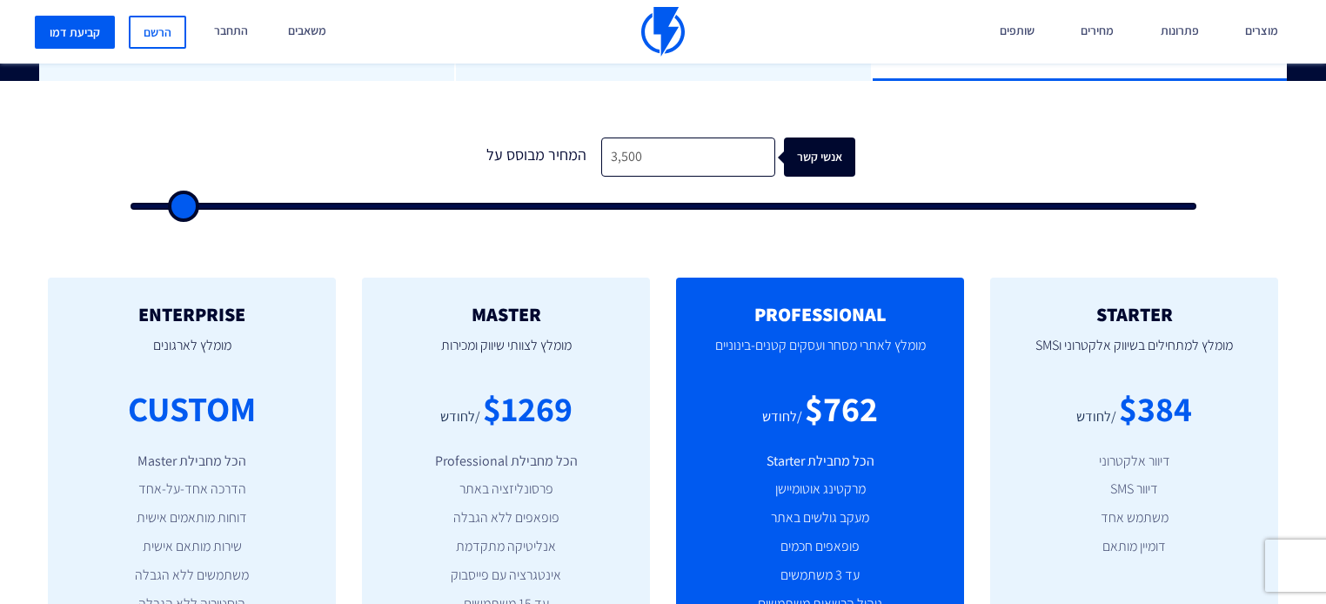
type input "500"
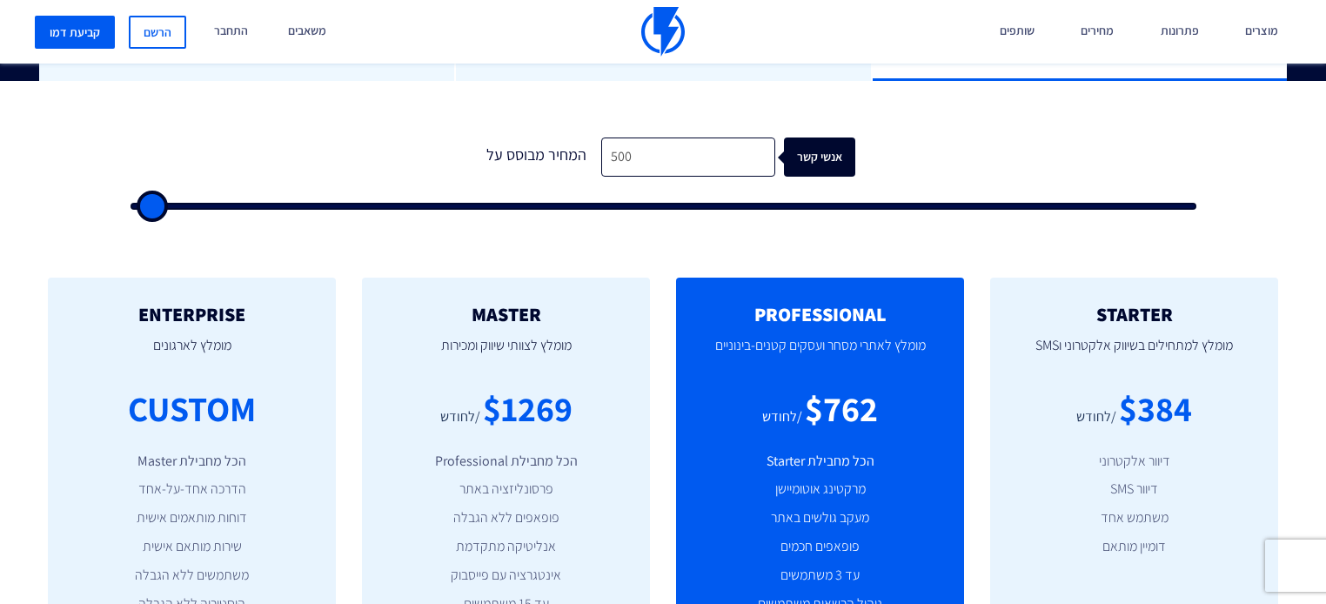
type input "500"
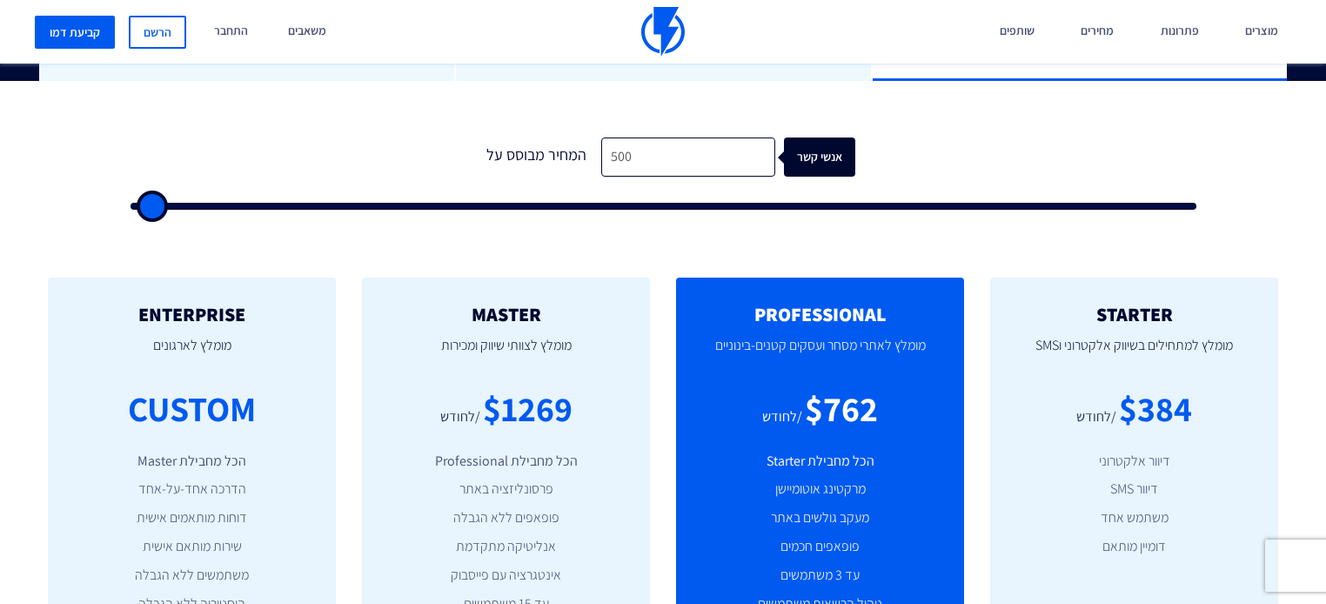
type input "500"
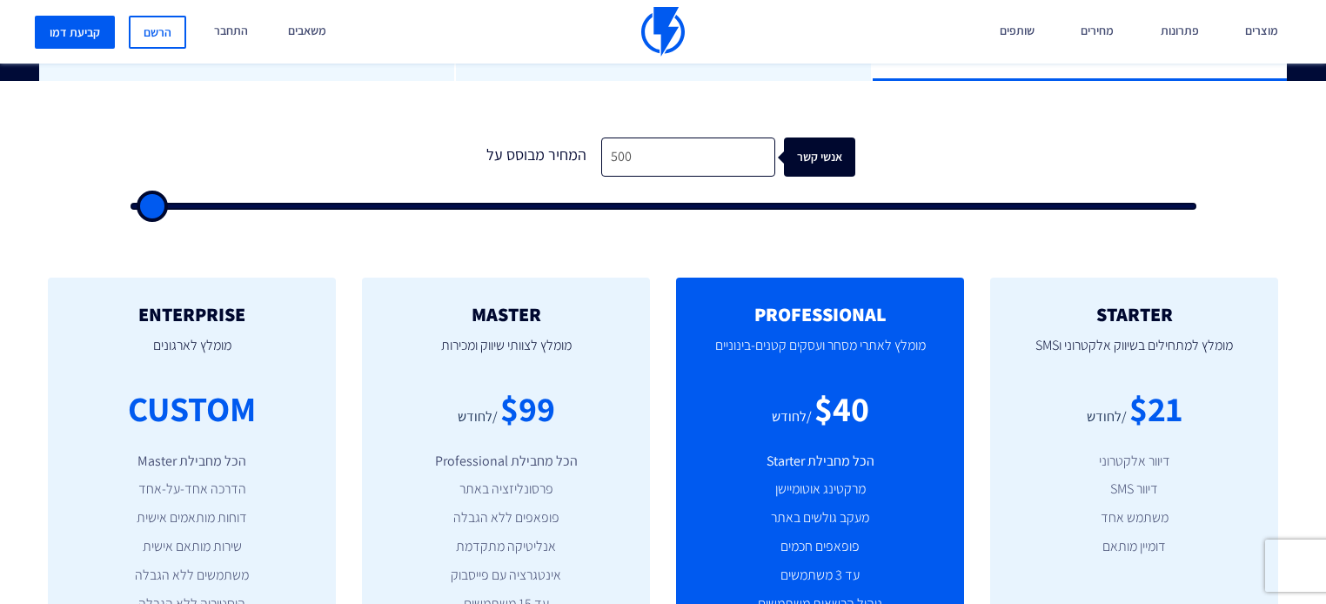
drag, startPoint x: 161, startPoint y: 168, endPoint x: 0, endPoint y: 68, distance: 189.5
type input "500"
click at [130, 203] on input "range" at bounding box center [663, 206] width 1066 height 7
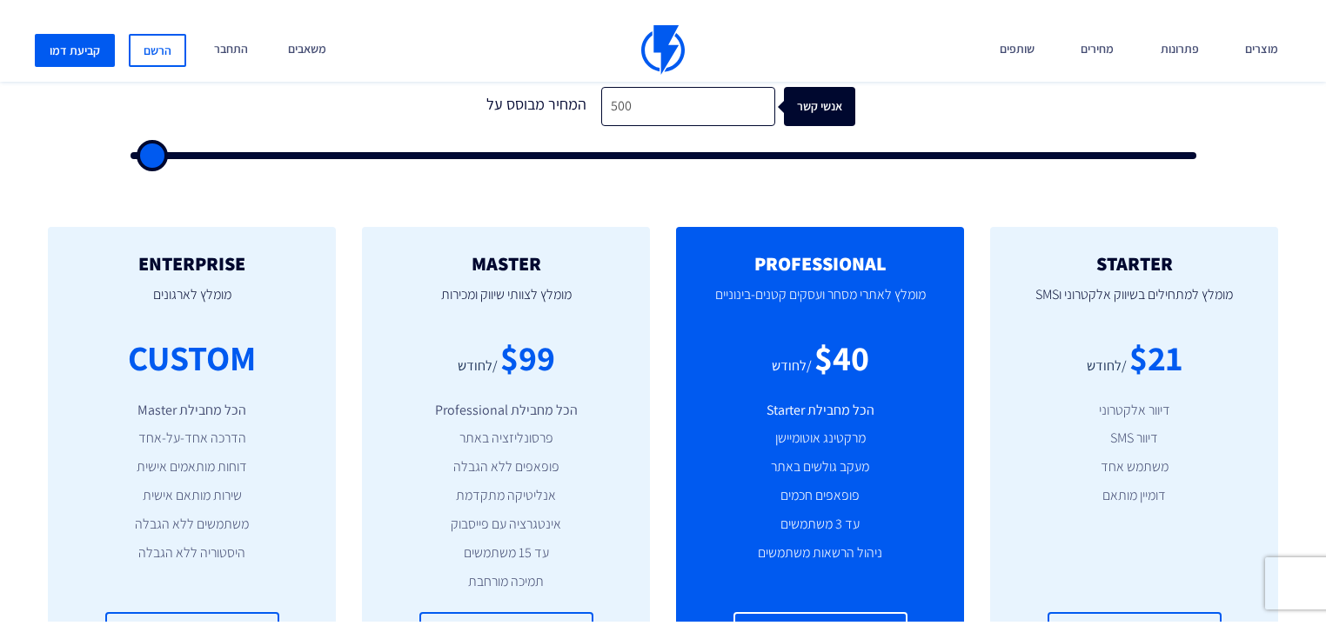
scroll to position [626, 0]
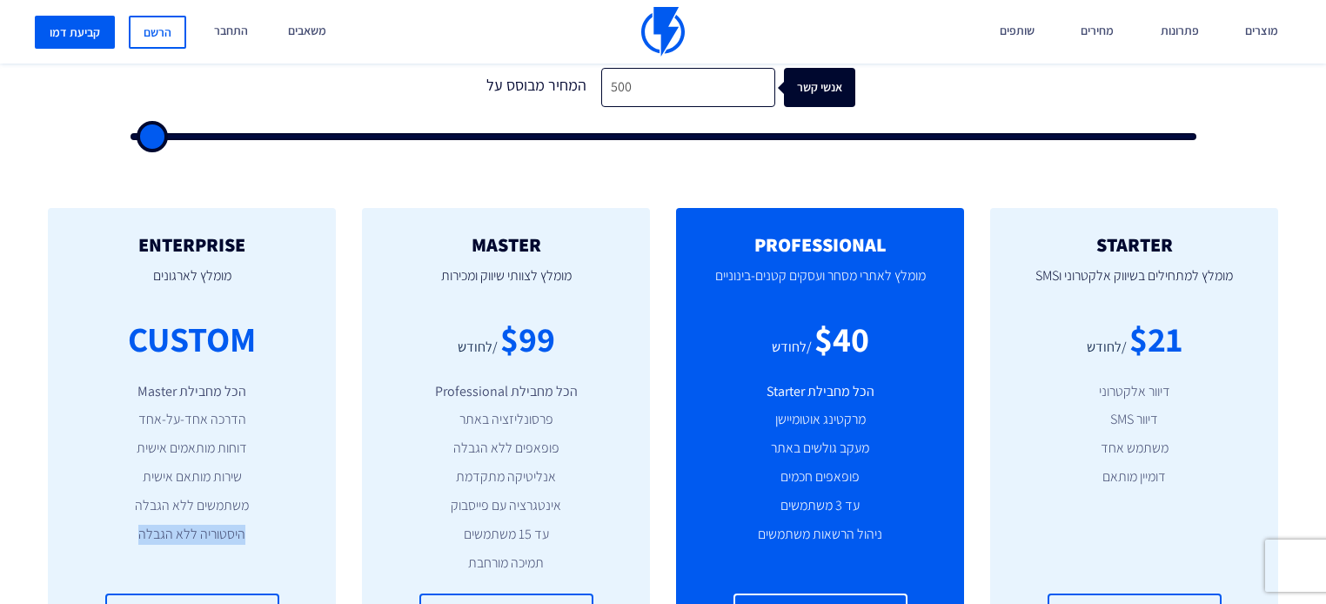
drag, startPoint x: 258, startPoint y: 505, endPoint x: 108, endPoint y: 498, distance: 150.6
click at [108, 525] on li "היסטוריה ללא הגבלה" at bounding box center [192, 535] width 236 height 20
